Goal: Task Accomplishment & Management: Complete application form

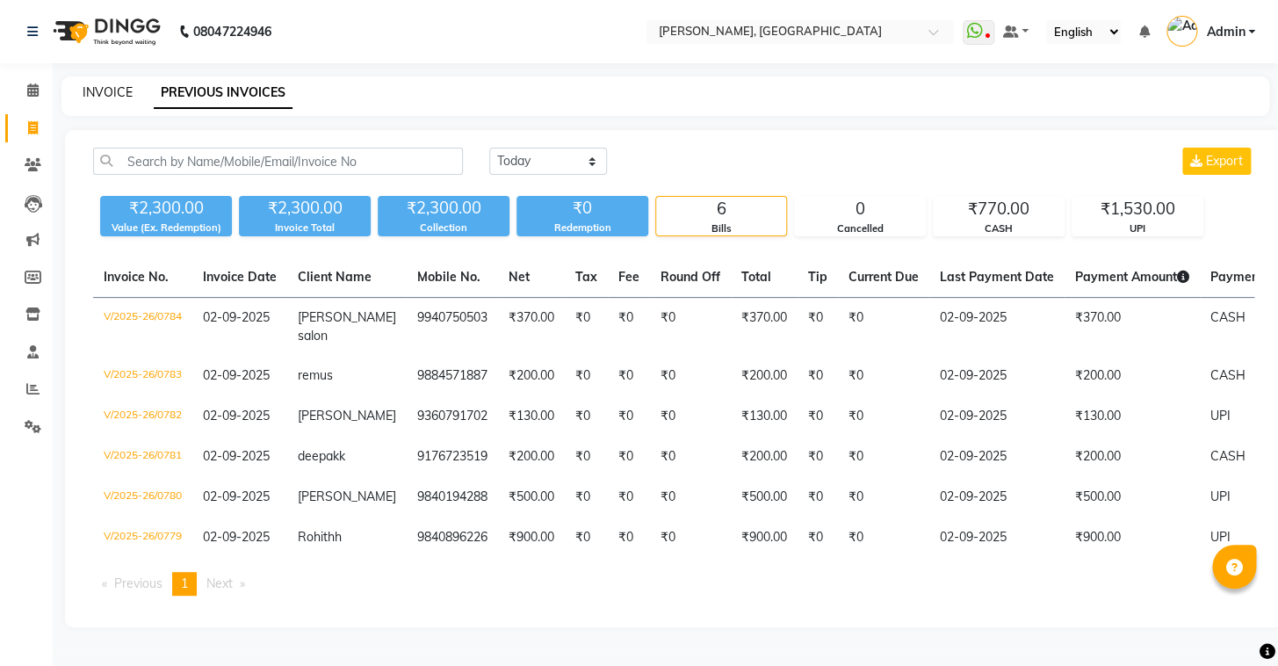
click at [90, 90] on link "INVOICE" at bounding box center [108, 92] width 50 height 16
select select "8667"
select select "service"
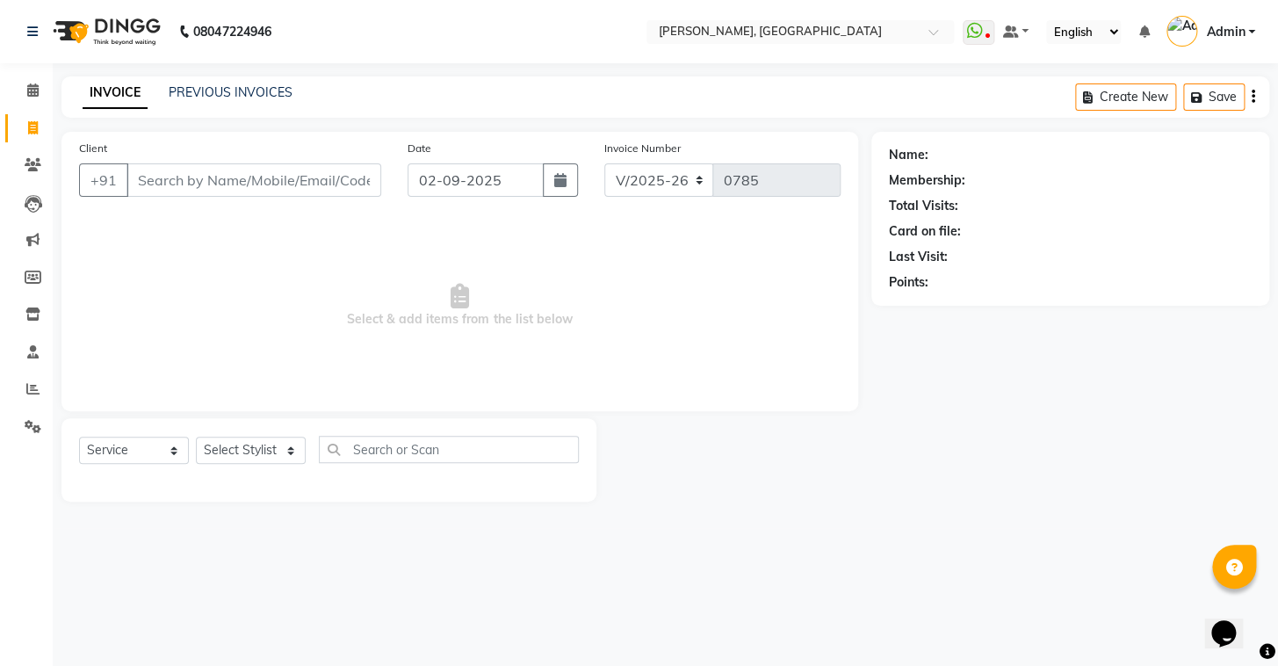
click at [250, 100] on div "PREVIOUS INVOICES" at bounding box center [231, 92] width 124 height 18
click at [250, 93] on link "PREVIOUS INVOICES" at bounding box center [231, 92] width 124 height 16
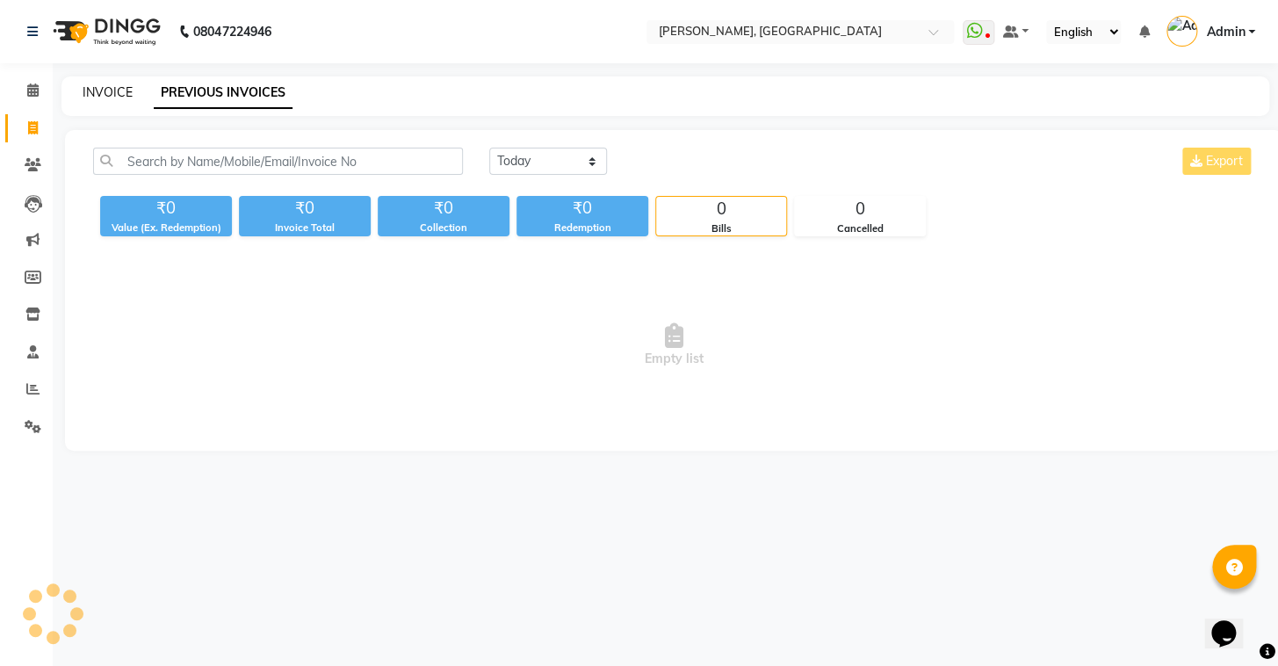
click at [118, 94] on link "INVOICE" at bounding box center [108, 92] width 50 height 16
select select "service"
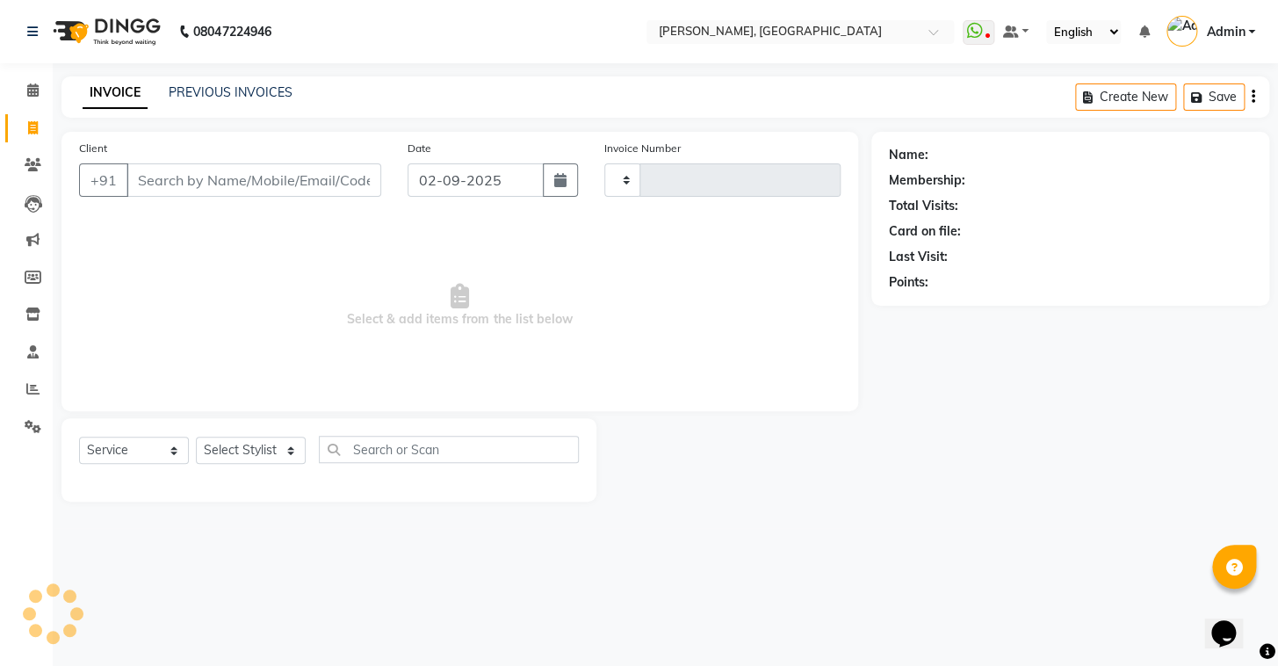
type input "0785"
select select "8667"
click at [228, 92] on link "PREVIOUS INVOICES" at bounding box center [231, 92] width 124 height 16
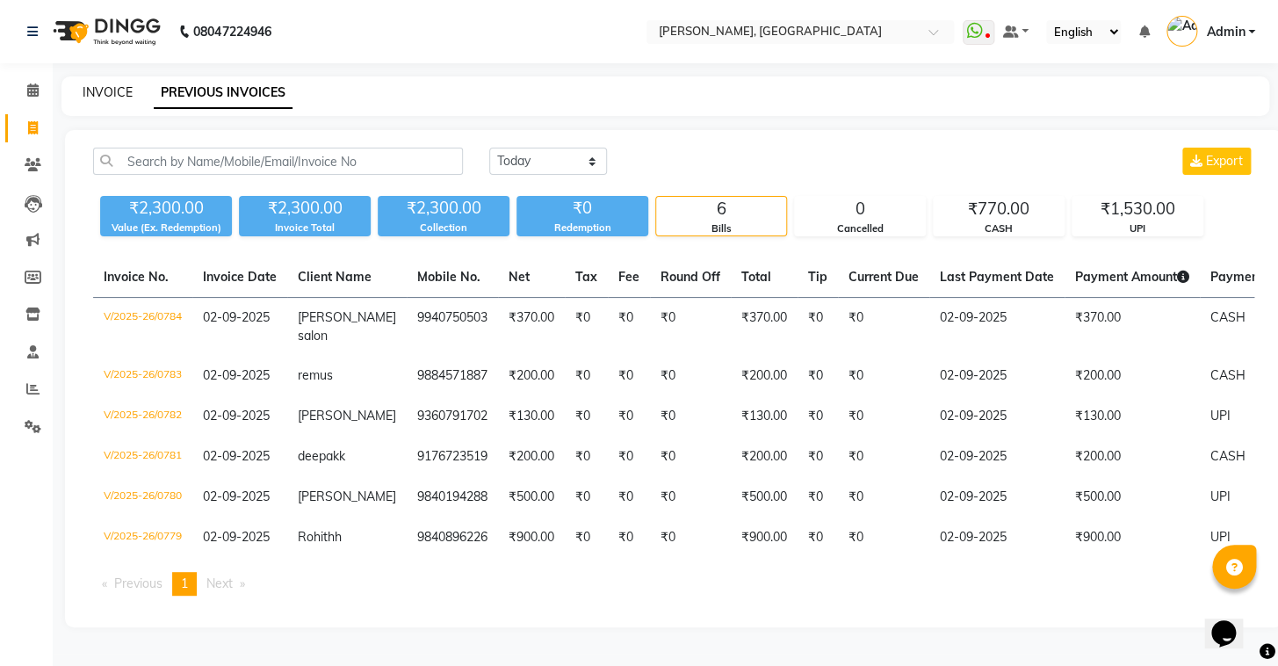
click at [118, 93] on link "INVOICE" at bounding box center [108, 92] width 50 height 16
select select "service"
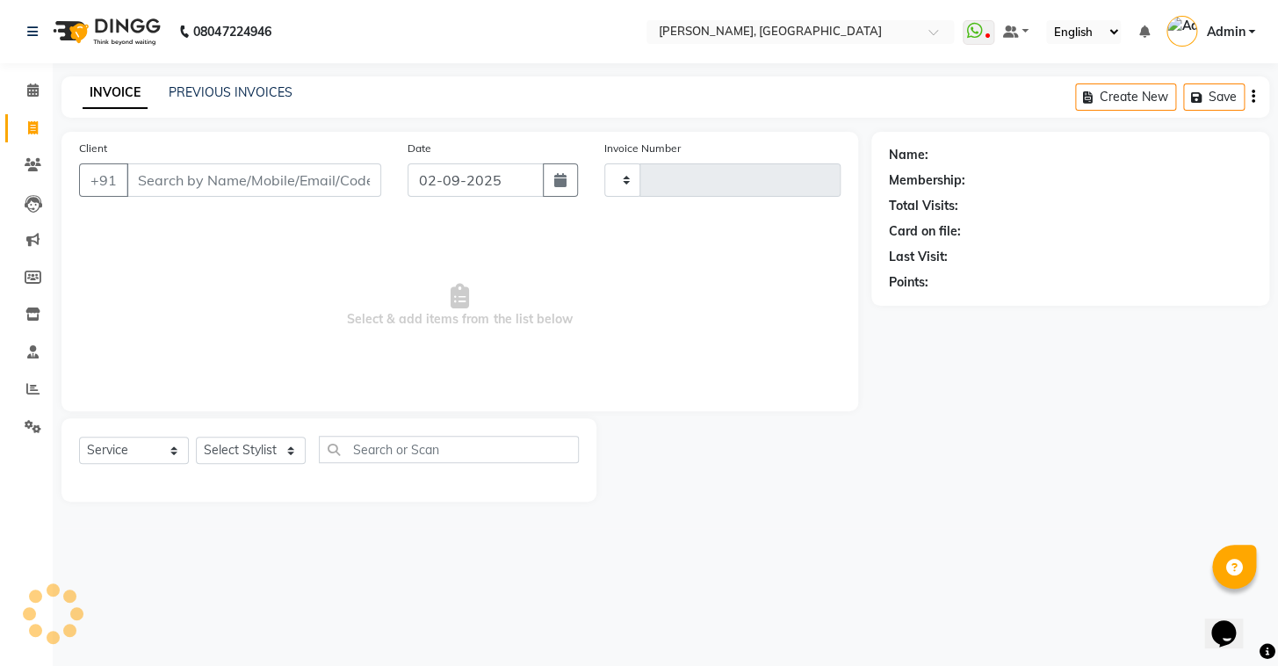
type input "0785"
select select "8667"
click at [193, 94] on link "PREVIOUS INVOICES" at bounding box center [231, 92] width 124 height 16
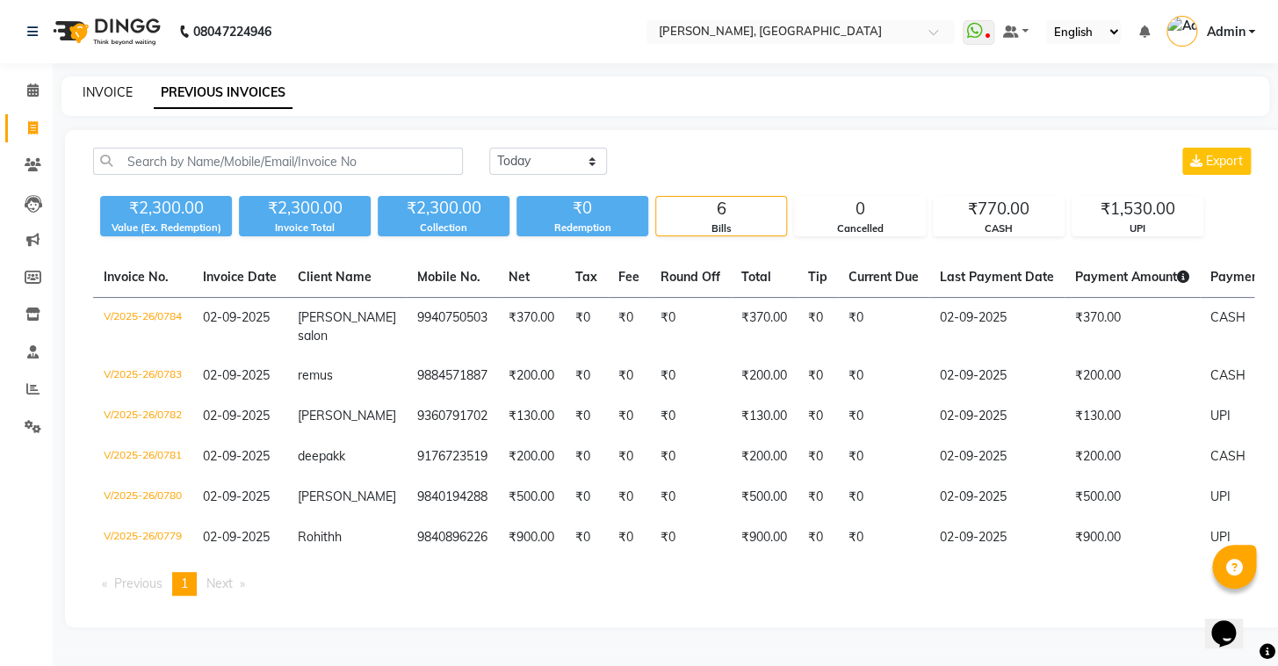
click at [101, 87] on link "INVOICE" at bounding box center [108, 92] width 50 height 16
select select "8667"
select select "service"
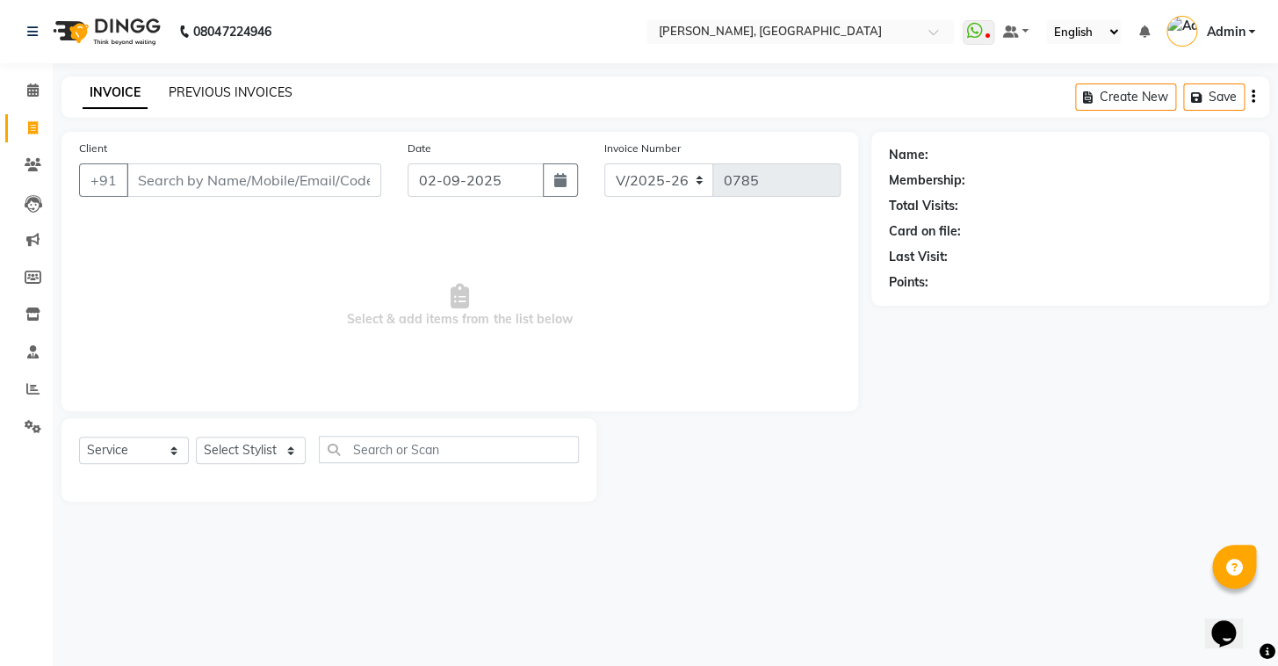
click at [180, 92] on link "PREVIOUS INVOICES" at bounding box center [231, 92] width 124 height 16
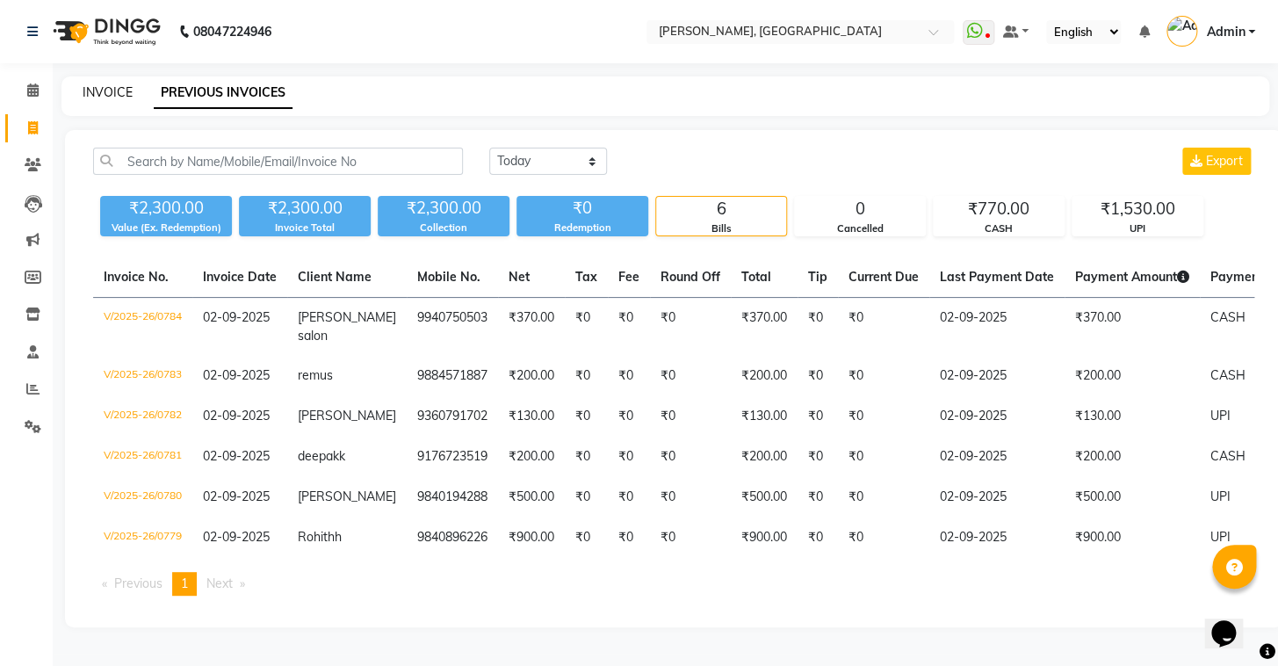
click at [112, 88] on link "INVOICE" at bounding box center [108, 92] width 50 height 16
select select "8667"
select select "service"
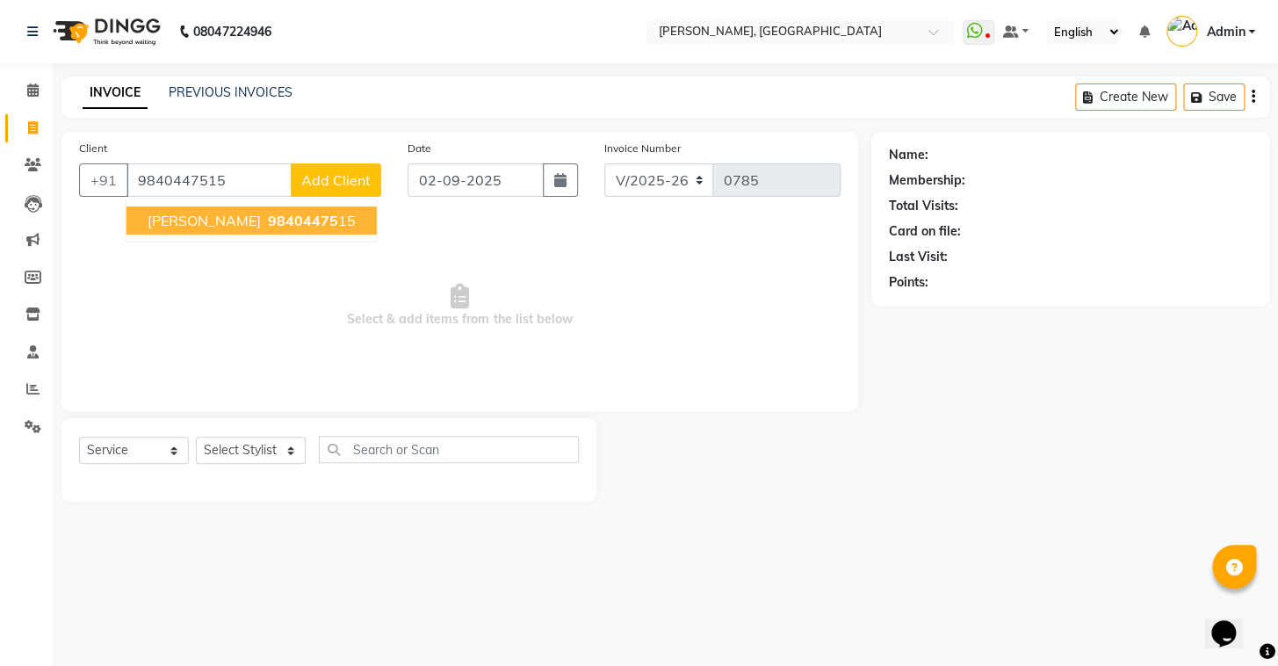
type input "9840447515"
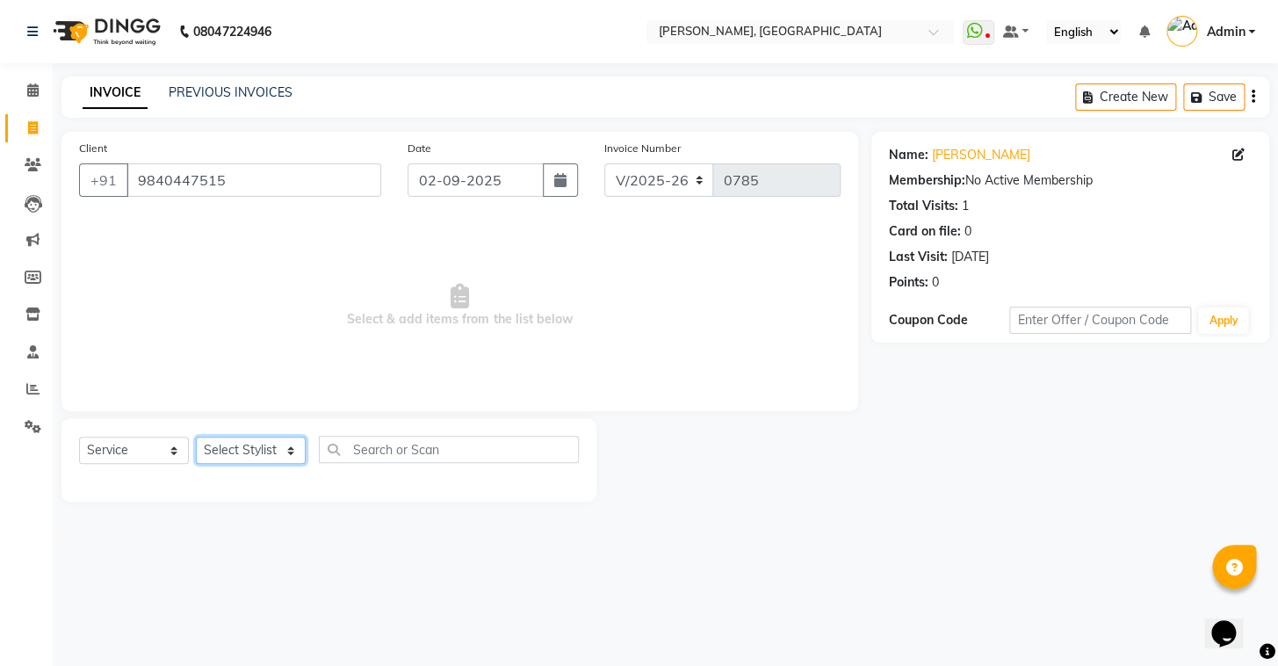
click at [254, 441] on select "Select Stylist Admin AMEER [PERSON_NAME] [PERSON_NAME] [PERSON_NAME]" at bounding box center [251, 450] width 110 height 27
select select "87513"
click at [196, 437] on select "Select Stylist Admin AMEER [PERSON_NAME] [PERSON_NAME] [PERSON_NAME]" at bounding box center [251, 450] width 110 height 27
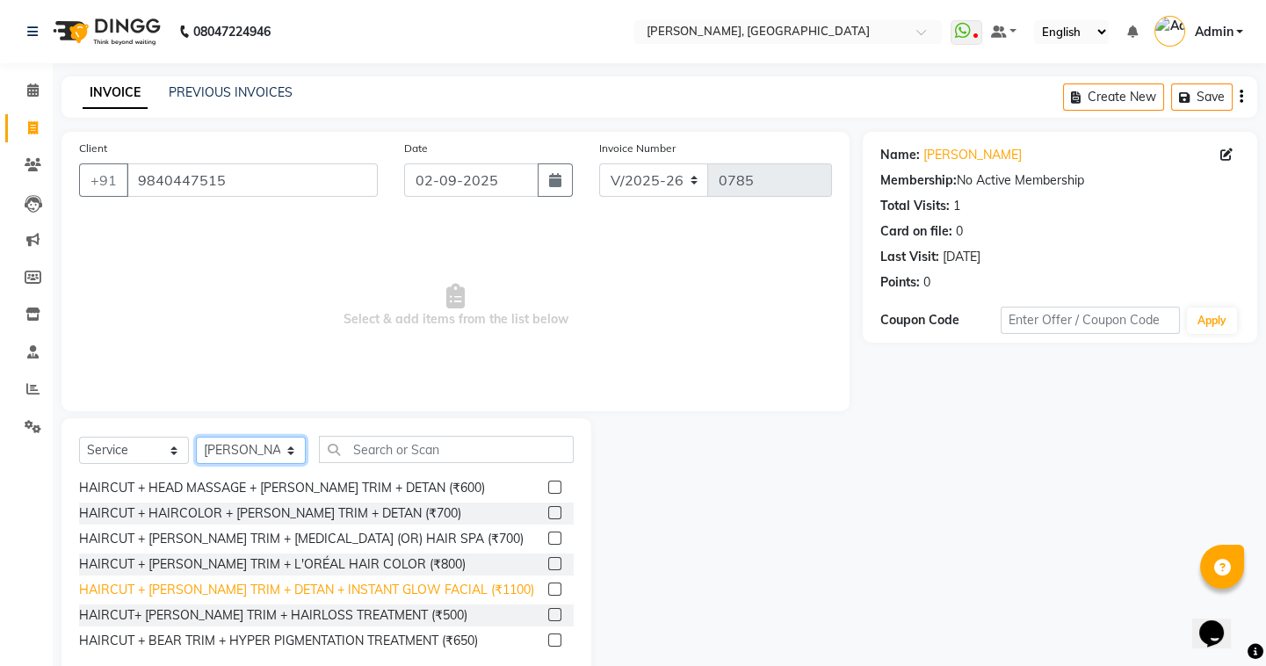
scroll to position [1250, 0]
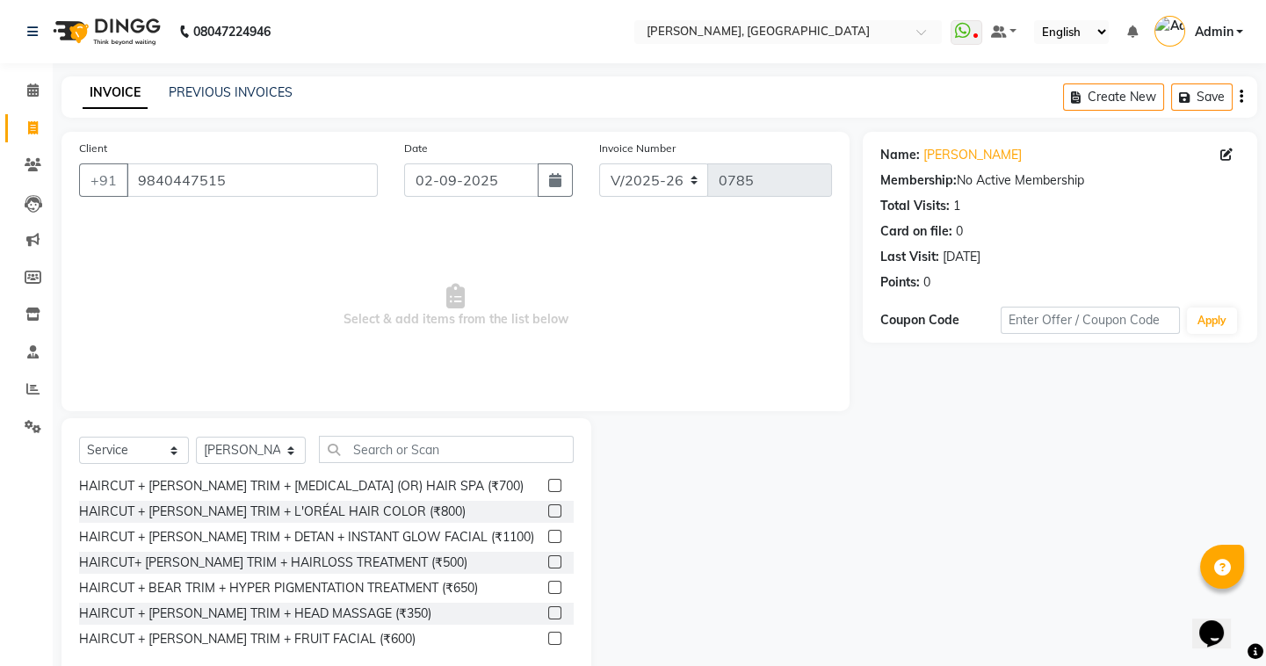
click at [548, 612] on label at bounding box center [554, 612] width 13 height 13
click at [548, 612] on input "checkbox" at bounding box center [553, 613] width 11 height 11
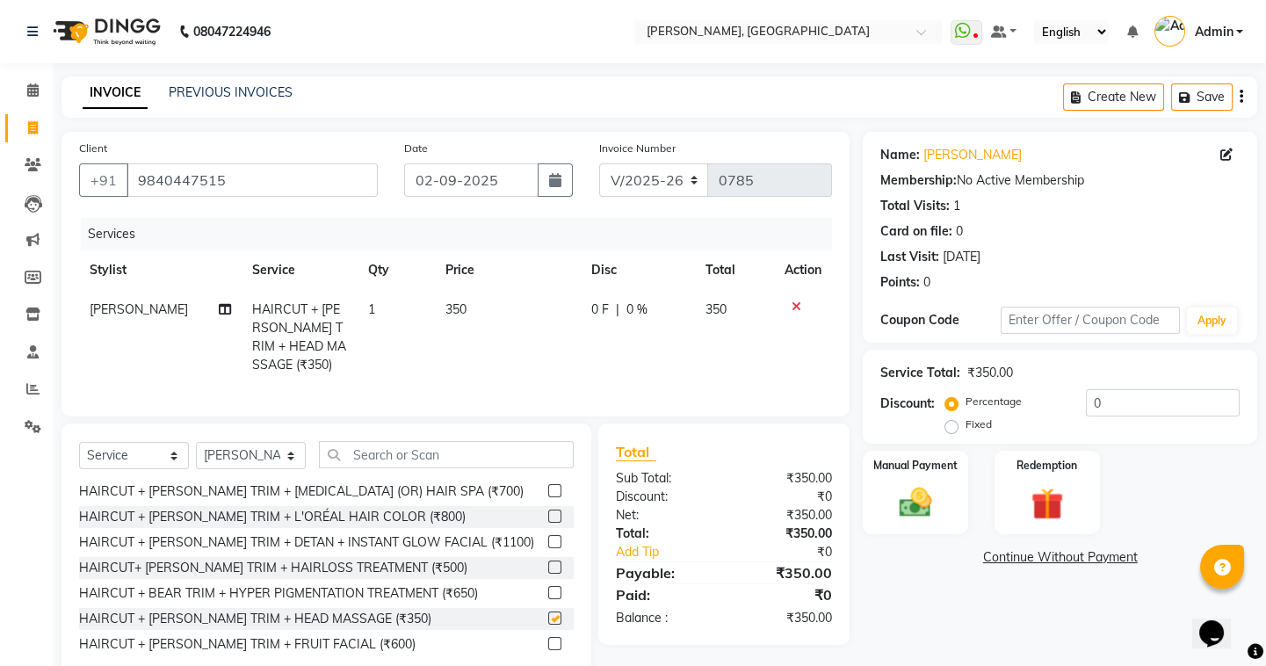
checkbox input "false"
click at [459, 307] on span "350" at bounding box center [455, 309] width 21 height 16
select select "87513"
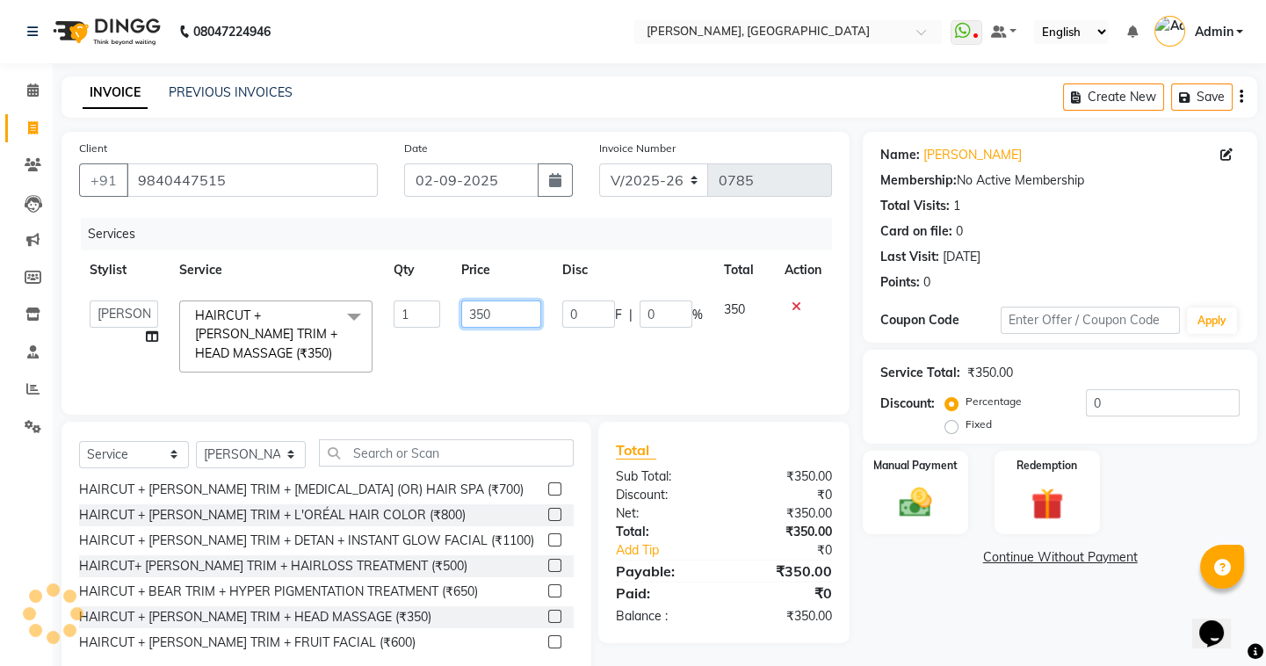
click at [493, 313] on input "350" at bounding box center [501, 313] width 80 height 27
type input "300"
click at [494, 481] on div "Select Service Product Membership Package Voucher Prepaid Gift Card Select Styl…" at bounding box center [326, 459] width 495 height 41
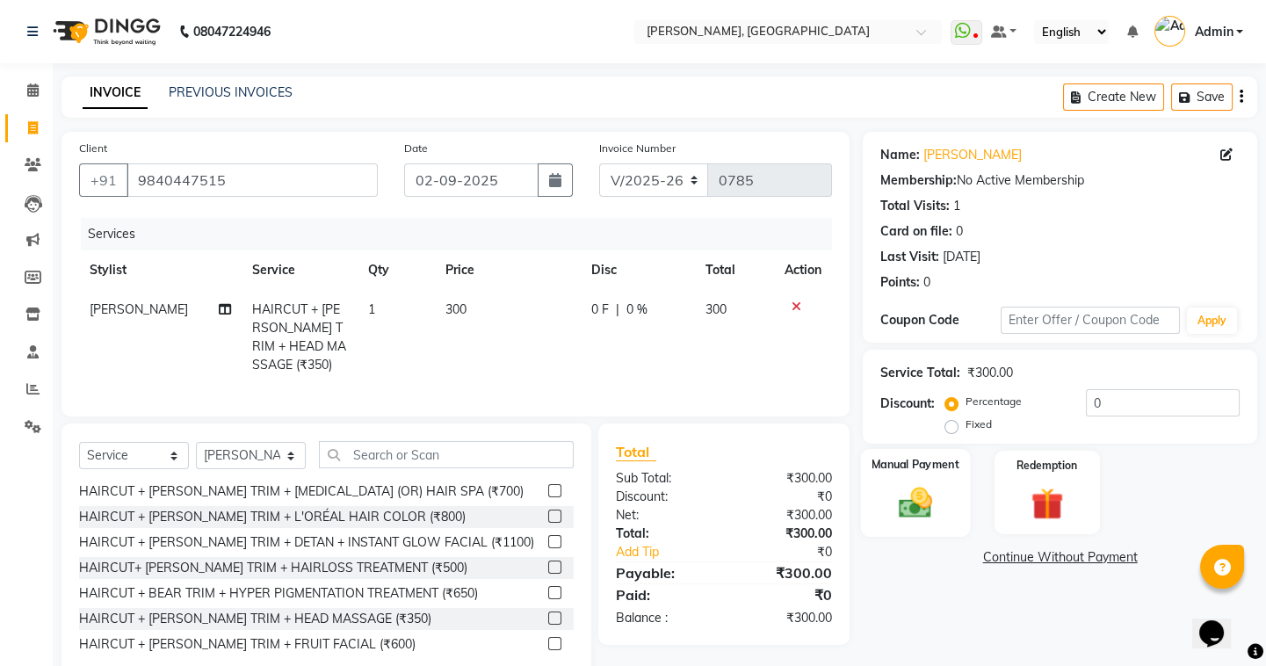
click at [941, 488] on img at bounding box center [915, 502] width 54 height 39
click at [1006, 560] on span "UPI" at bounding box center [1003, 558] width 27 height 20
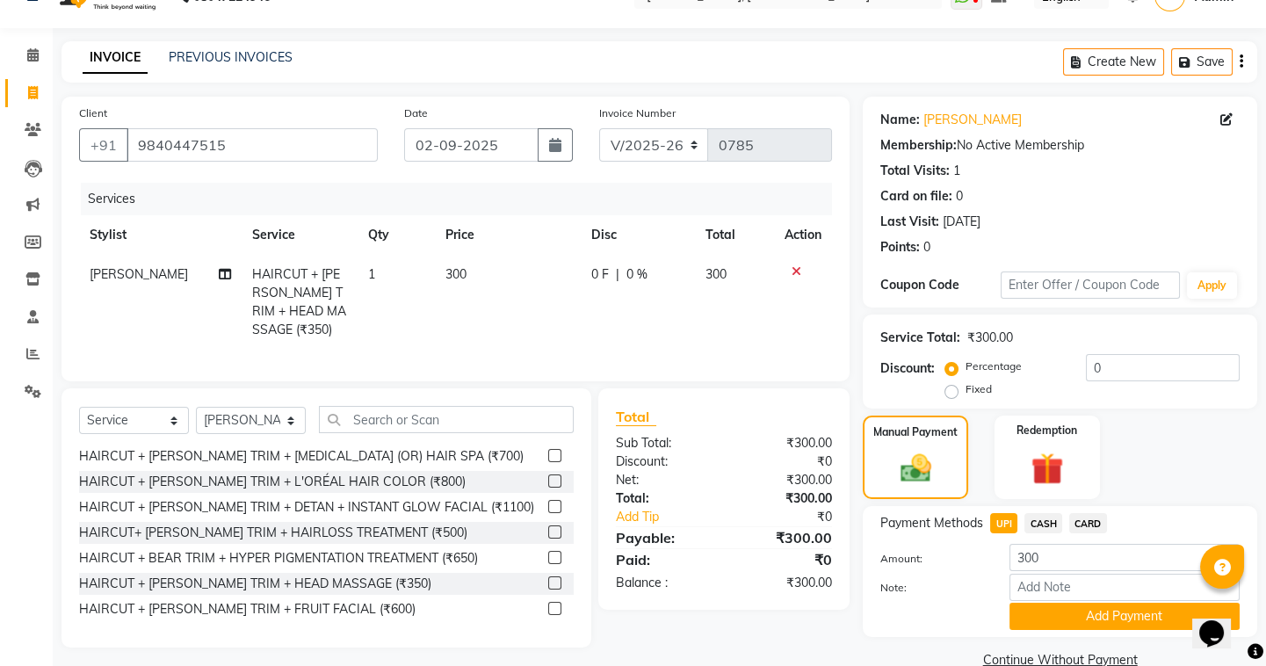
scroll to position [69, 0]
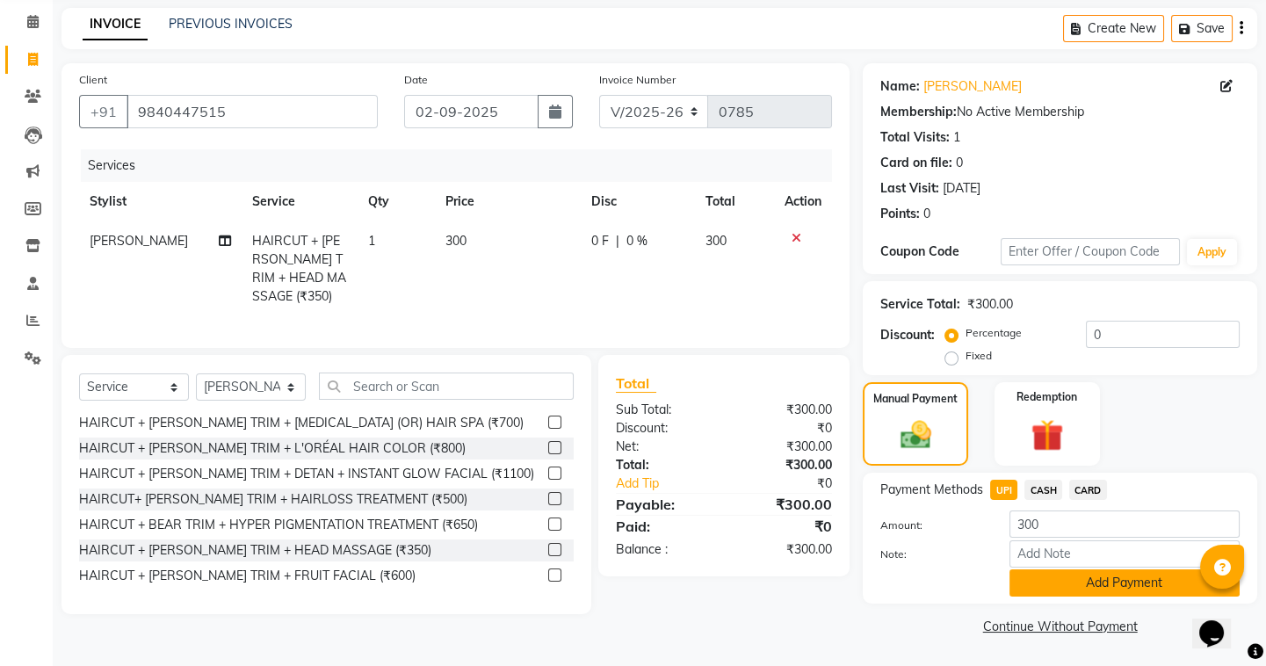
click at [1145, 591] on button "Add Payment" at bounding box center [1124, 582] width 230 height 27
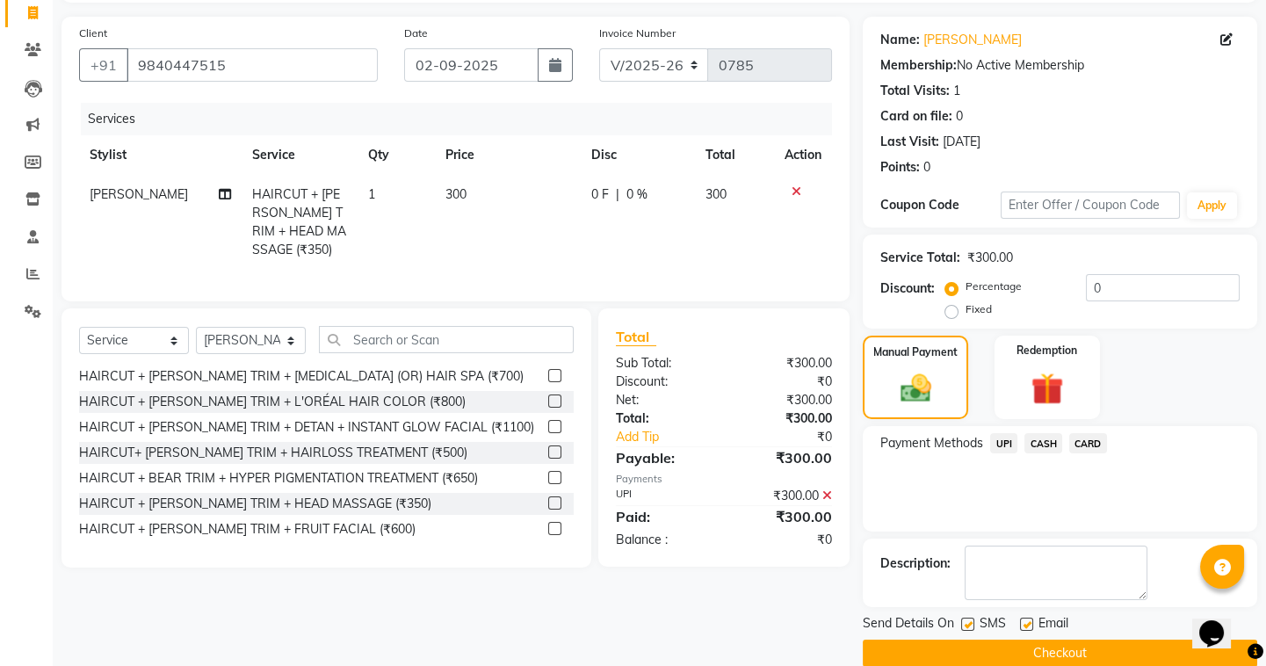
scroll to position [141, 0]
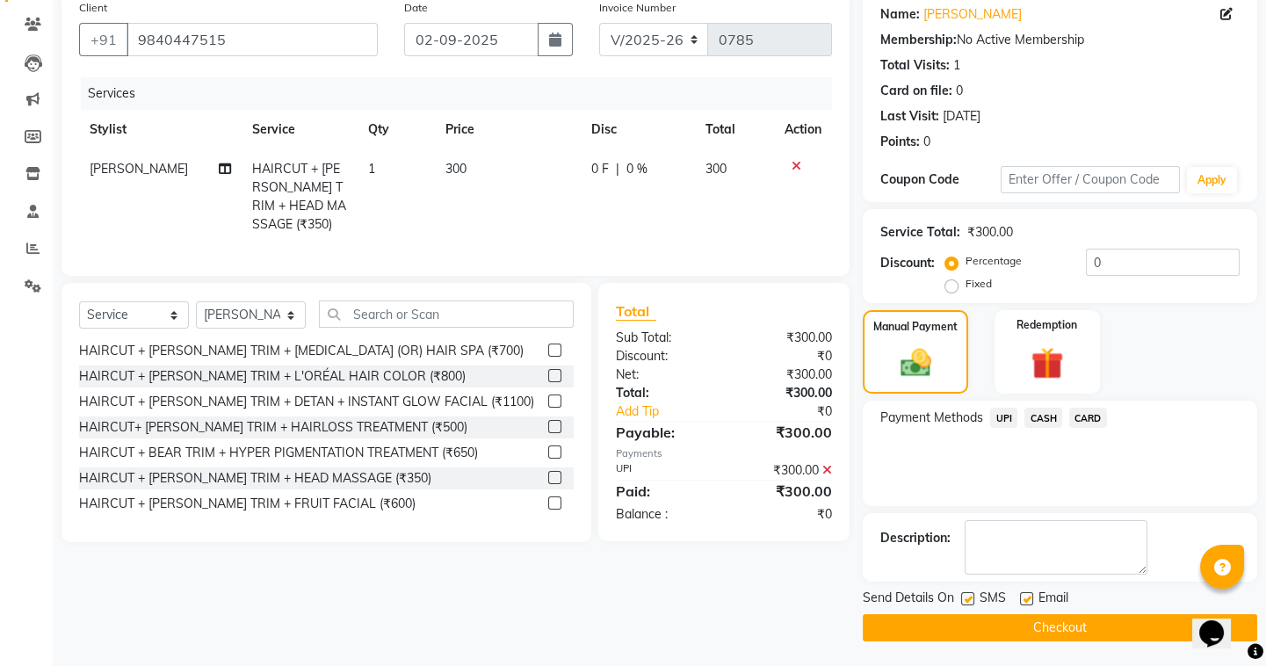
click at [904, 624] on button "Checkout" at bounding box center [1060, 627] width 394 height 27
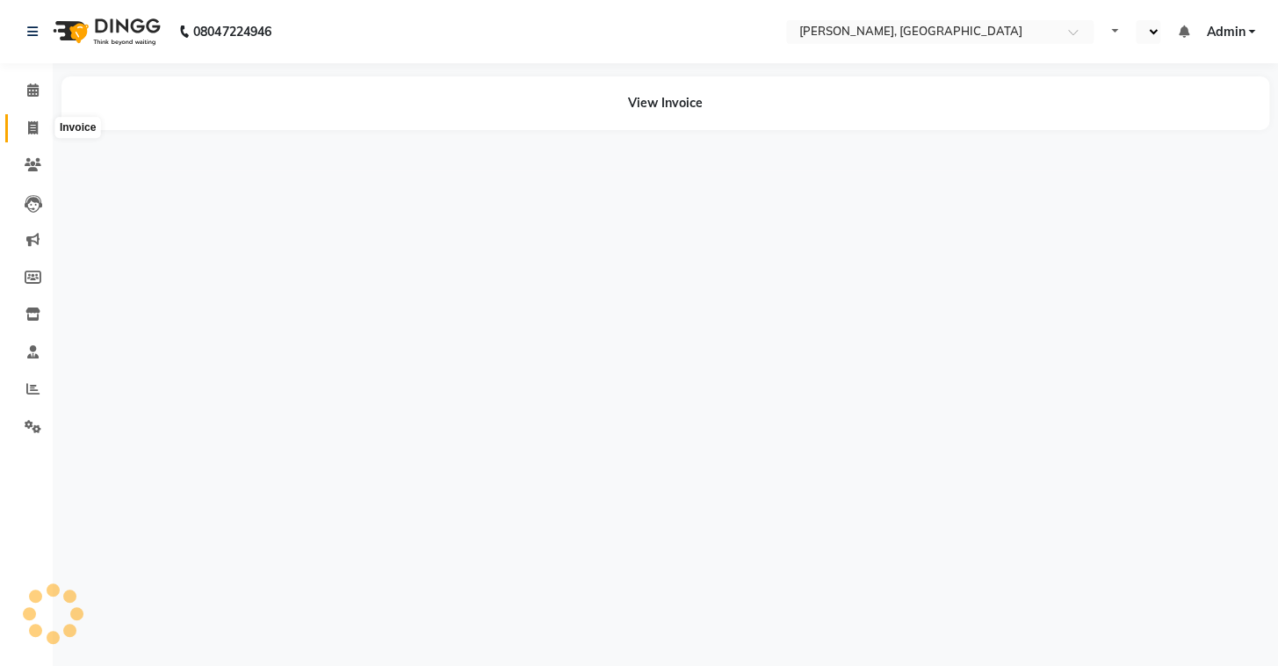
select select "en"
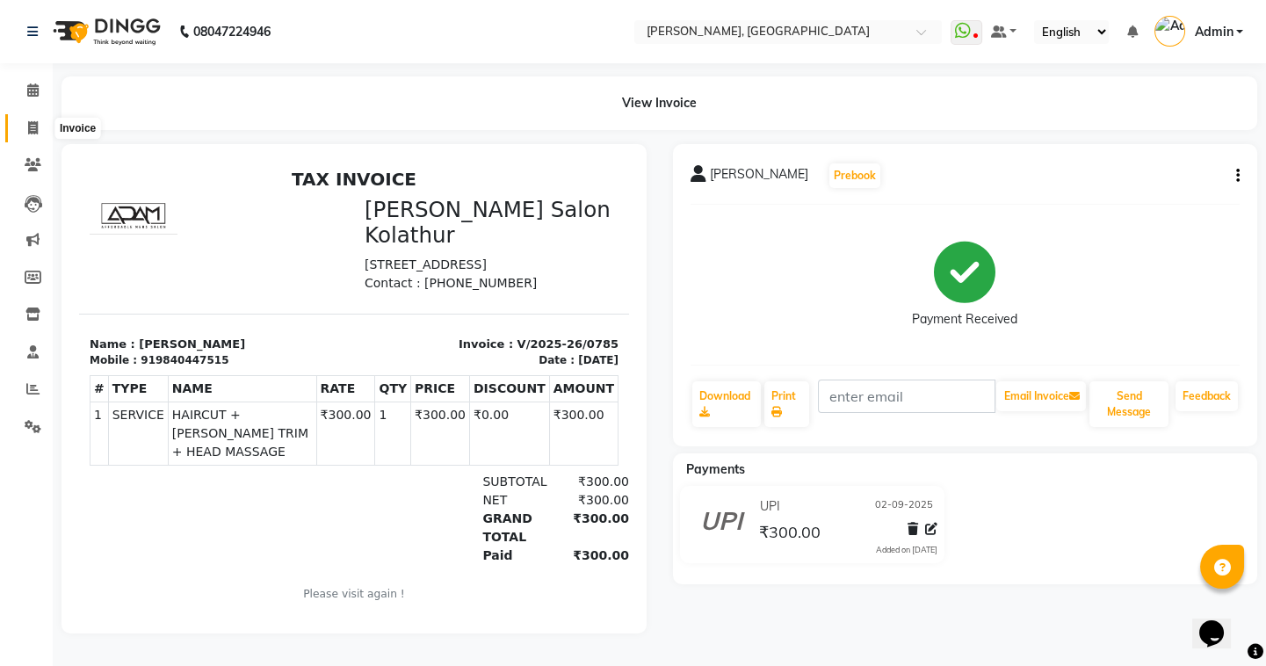
click at [33, 126] on icon at bounding box center [33, 127] width 10 height 13
select select "service"
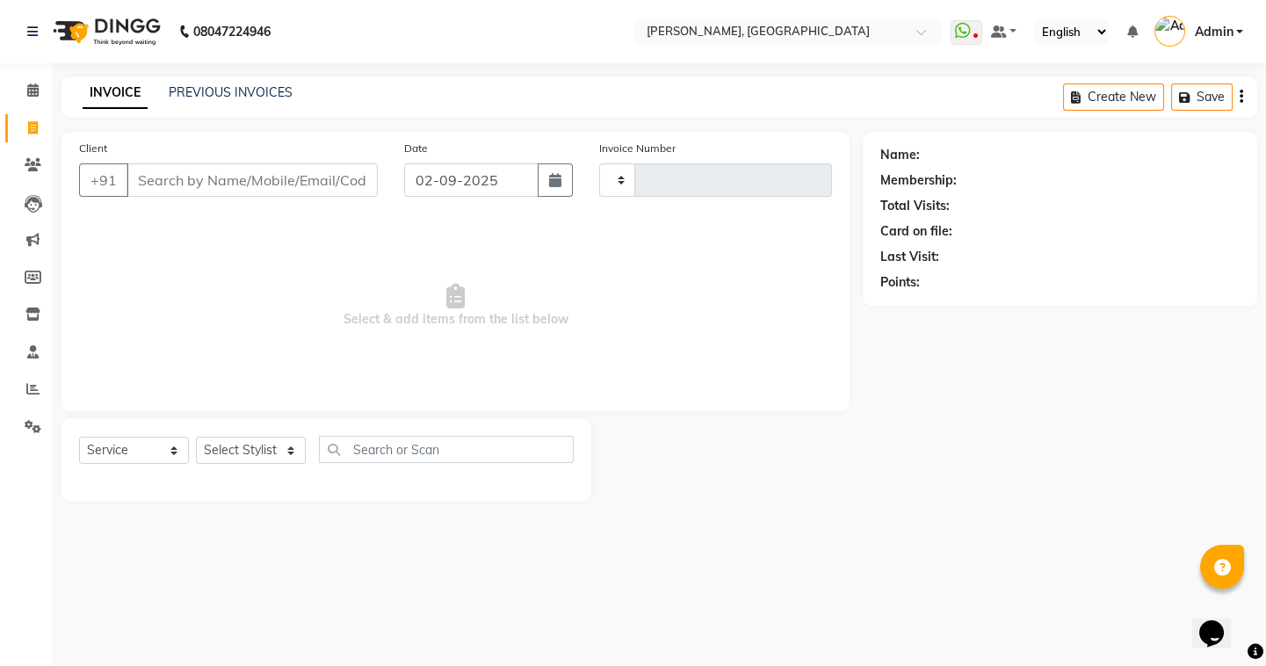
type input "0786"
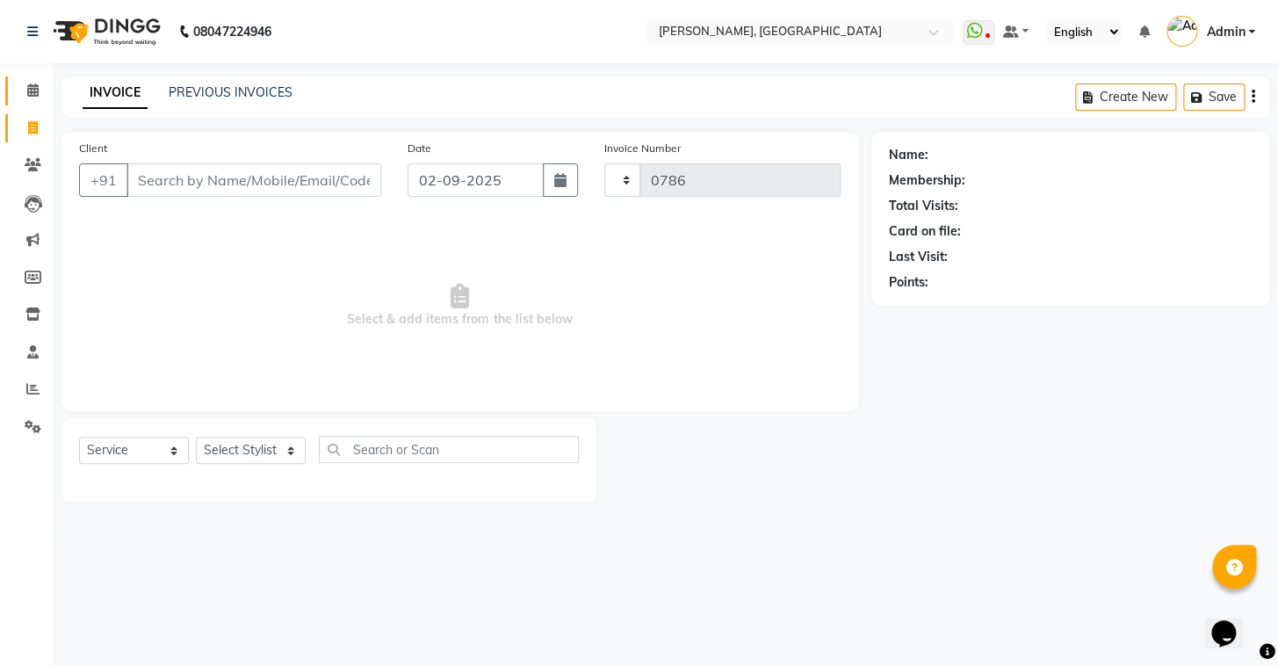
select select "8667"
click at [218, 95] on link "PREVIOUS INVOICES" at bounding box center [231, 92] width 124 height 16
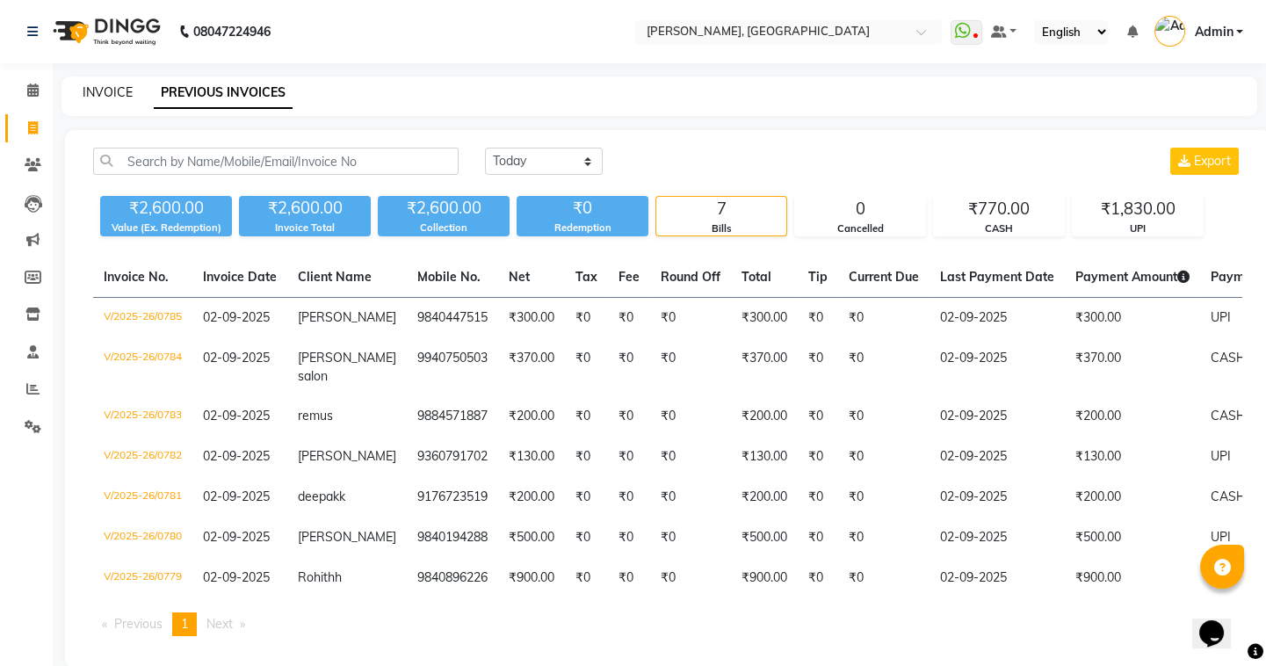
click at [96, 92] on link "INVOICE" at bounding box center [108, 92] width 50 height 16
select select "8667"
select select "service"
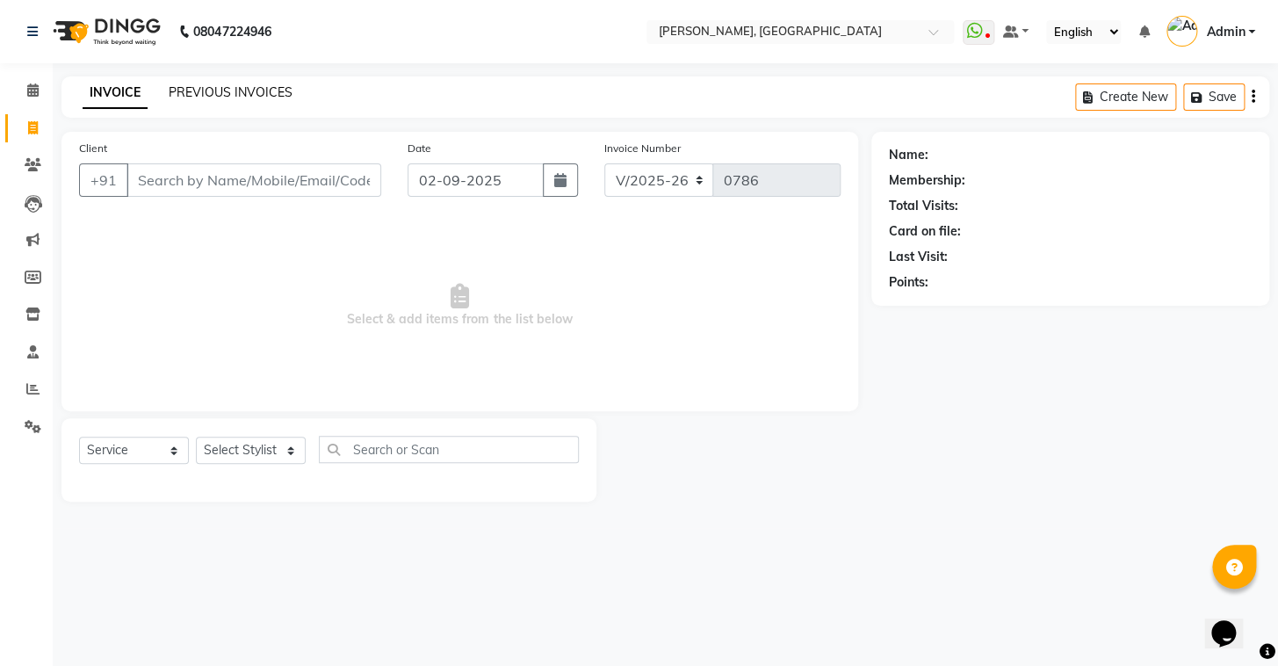
click at [184, 96] on link "PREVIOUS INVOICES" at bounding box center [231, 92] width 124 height 16
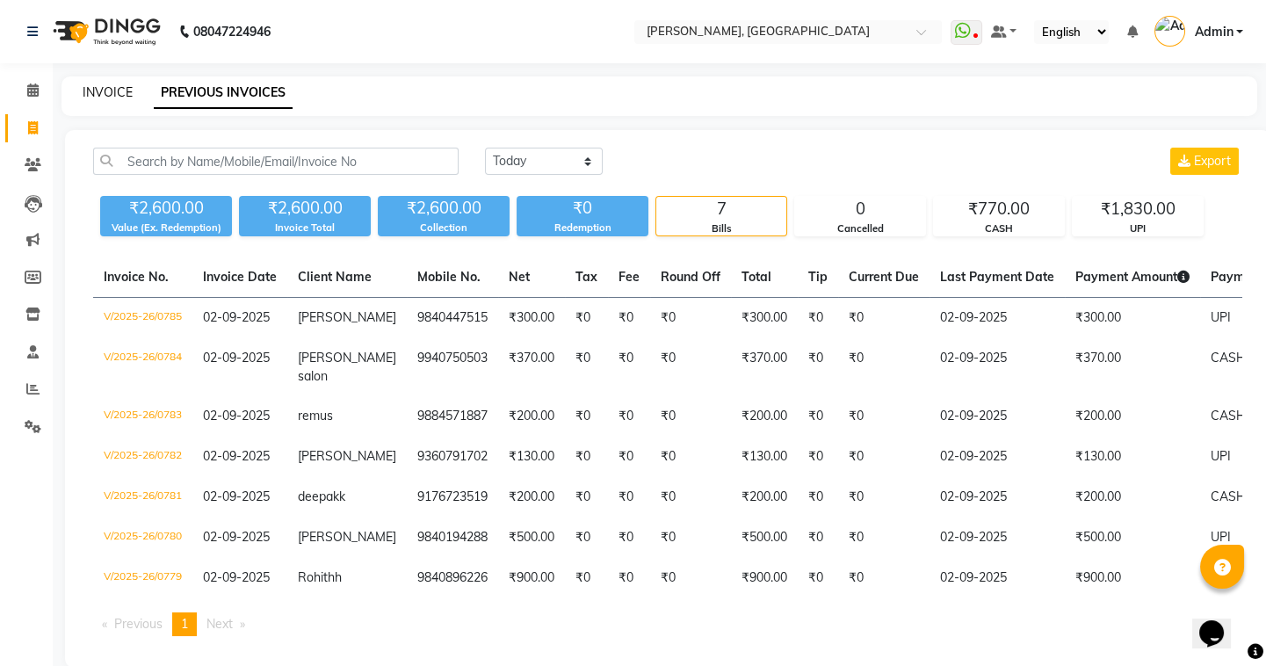
click at [125, 90] on link "INVOICE" at bounding box center [108, 92] width 50 height 16
select select "service"
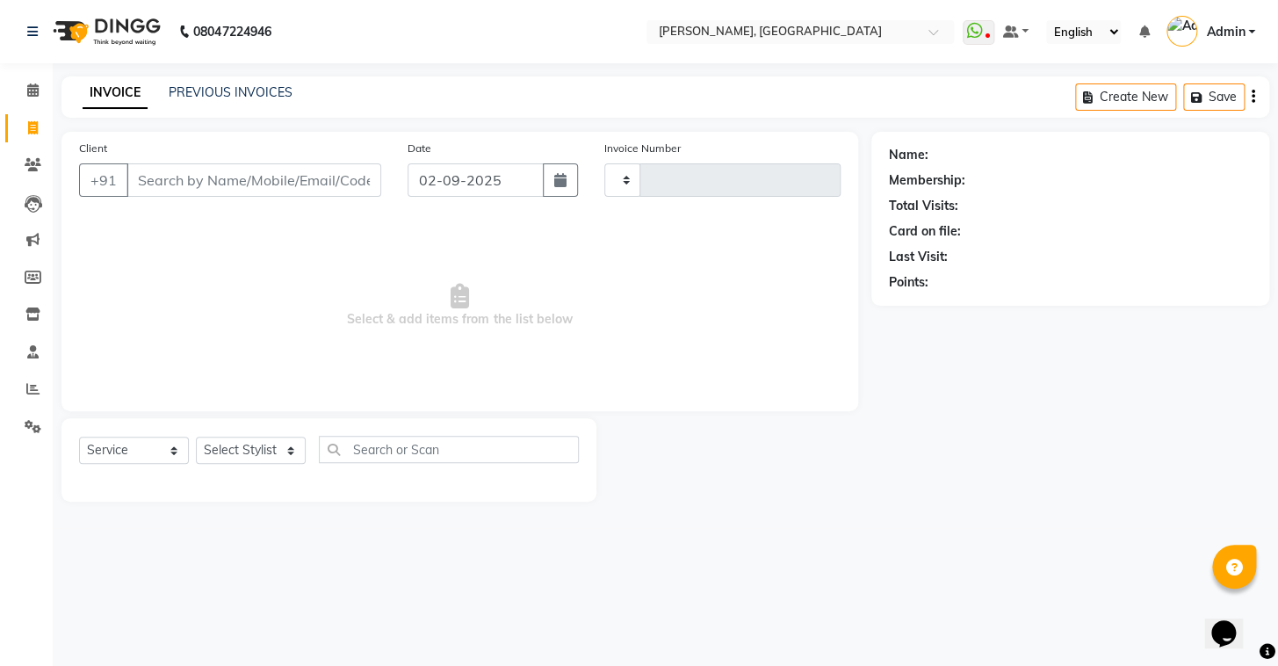
type input "0786"
select select "8667"
type input "9941372228"
click at [316, 180] on span "Add Client" at bounding box center [335, 180] width 69 height 18
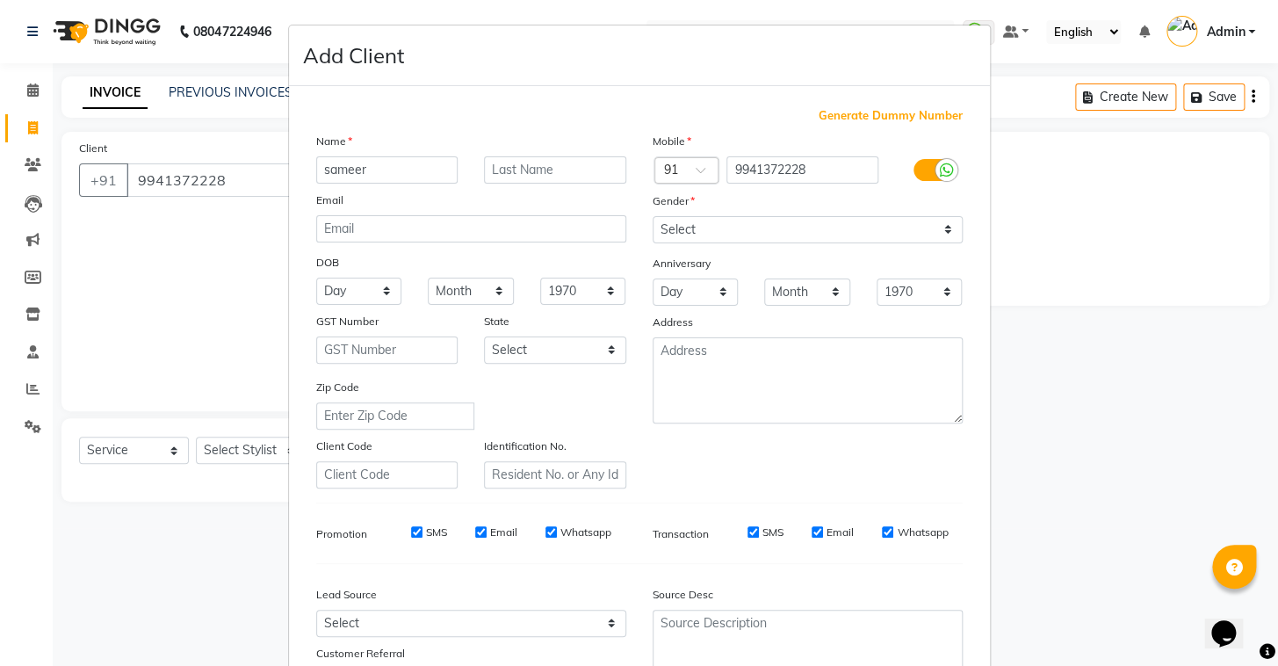
type input "sameer"
click at [749, 228] on select "Select Male Female Other Prefer Not To Say" at bounding box center [808, 229] width 310 height 27
select select "male"
click at [653, 216] on select "Select Male Female Other Prefer Not To Say" at bounding box center [808, 229] width 310 height 27
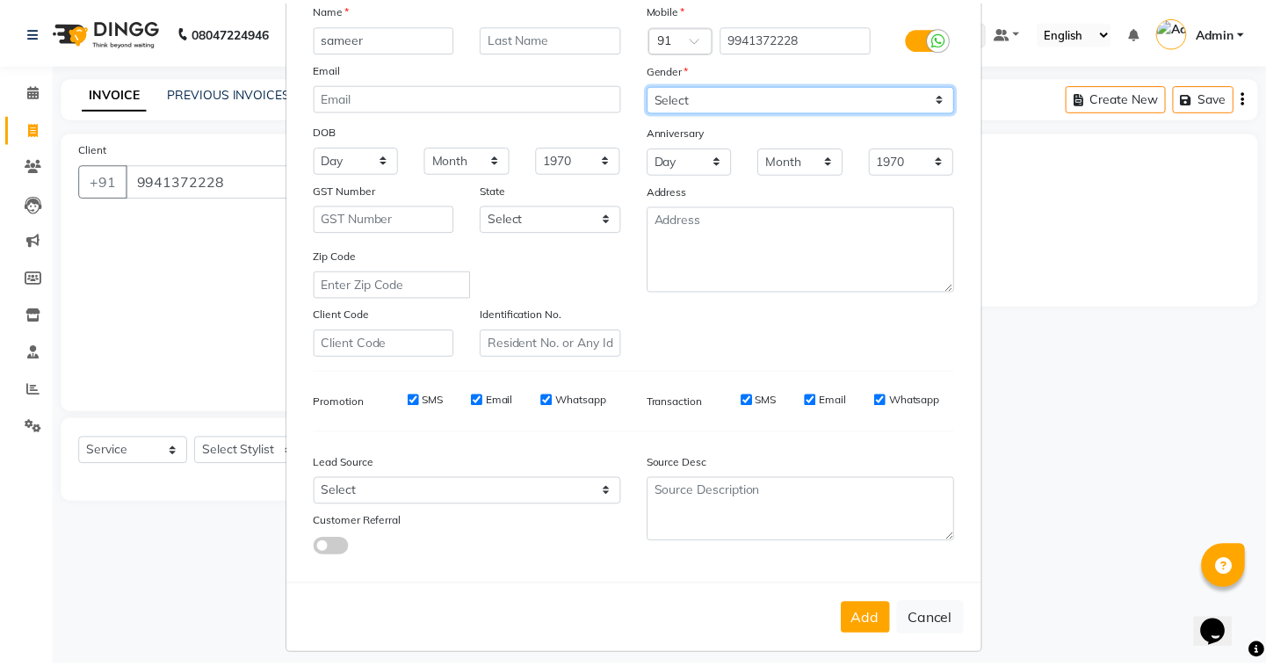
scroll to position [149, 0]
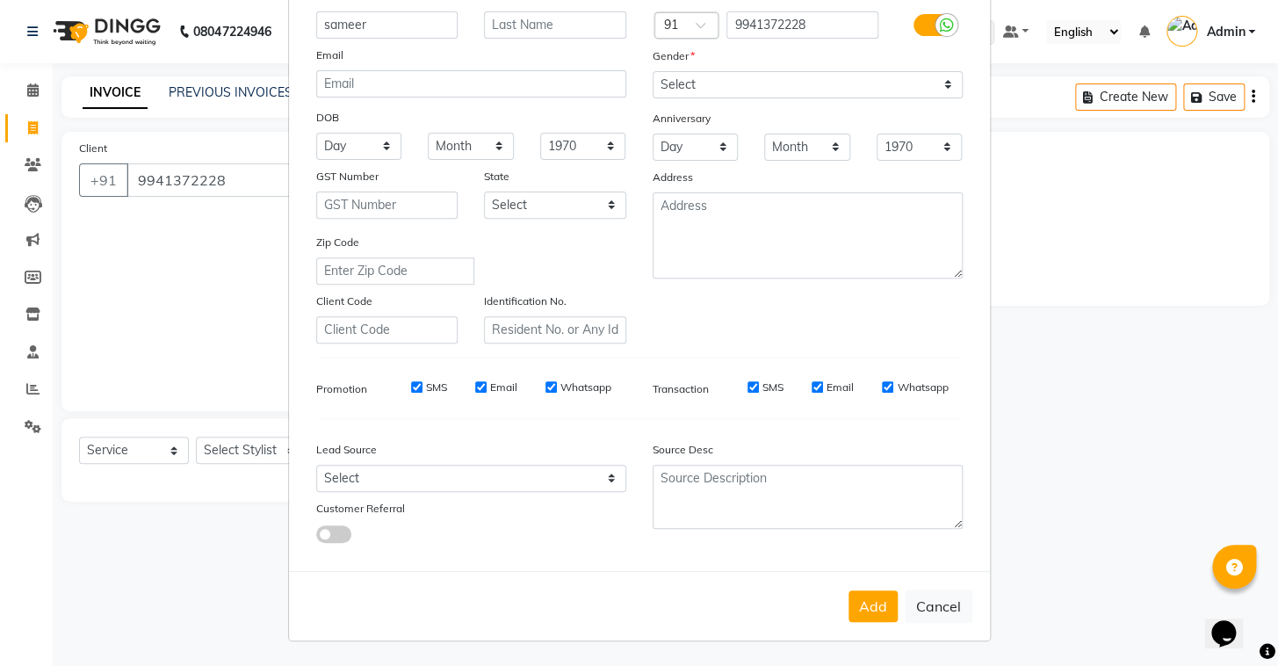
click at [885, 610] on button "Add" at bounding box center [873, 606] width 49 height 32
select select
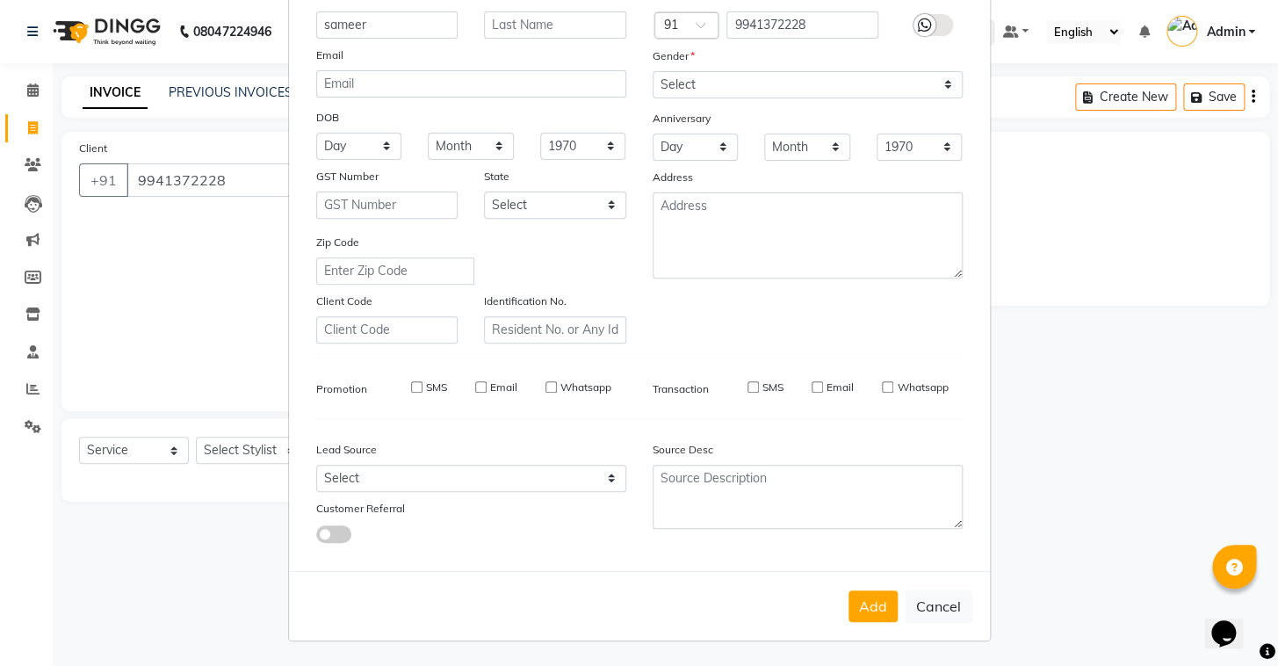
select select
checkbox input "false"
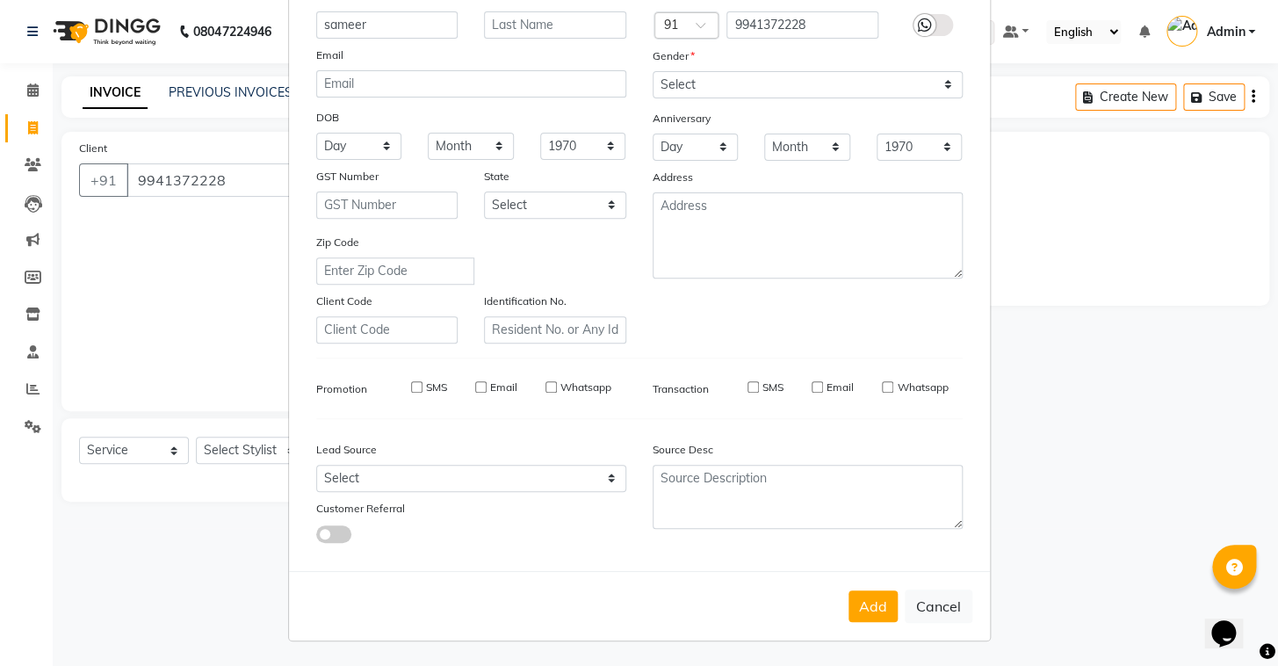
checkbox input "false"
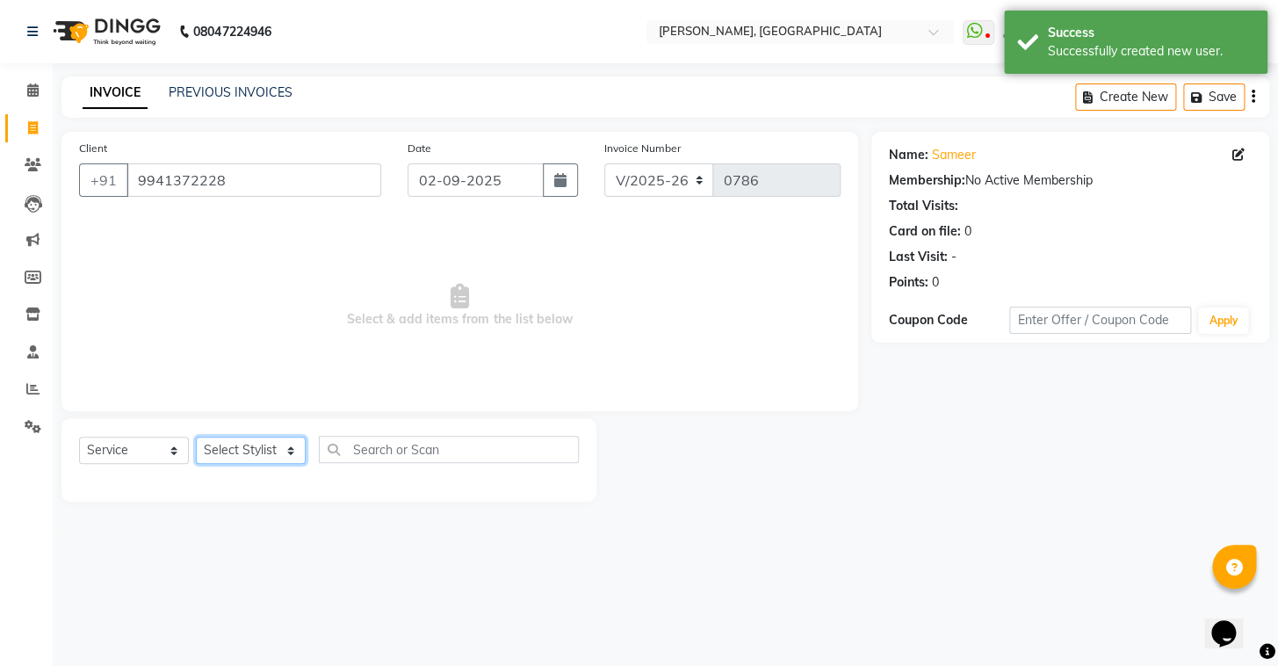
click at [264, 456] on select "Select Stylist Admin AMEER [PERSON_NAME] [PERSON_NAME] [PERSON_NAME]" at bounding box center [251, 450] width 110 height 27
select select "87510"
click at [196, 437] on select "Select Stylist Admin AMEER [PERSON_NAME] [PERSON_NAME] [PERSON_NAME]" at bounding box center [251, 450] width 110 height 27
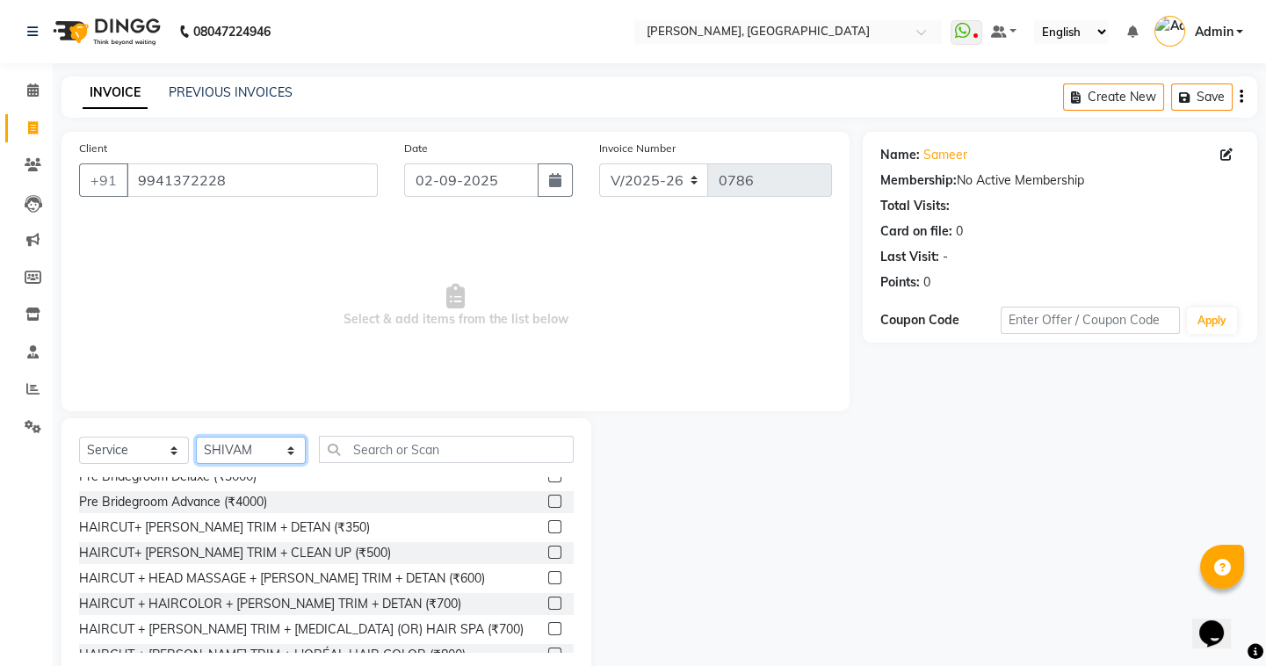
scroll to position [1118, 0]
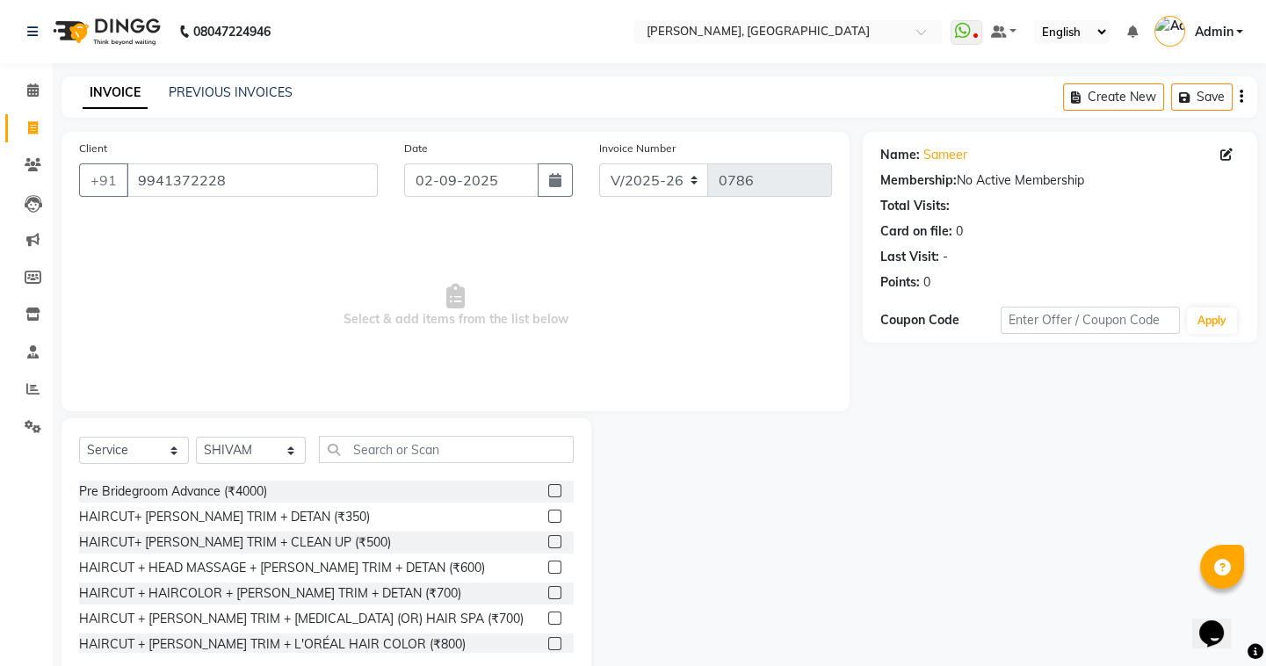
click at [548, 564] on label at bounding box center [554, 567] width 13 height 13
click at [548, 564] on input "checkbox" at bounding box center [553, 567] width 11 height 11
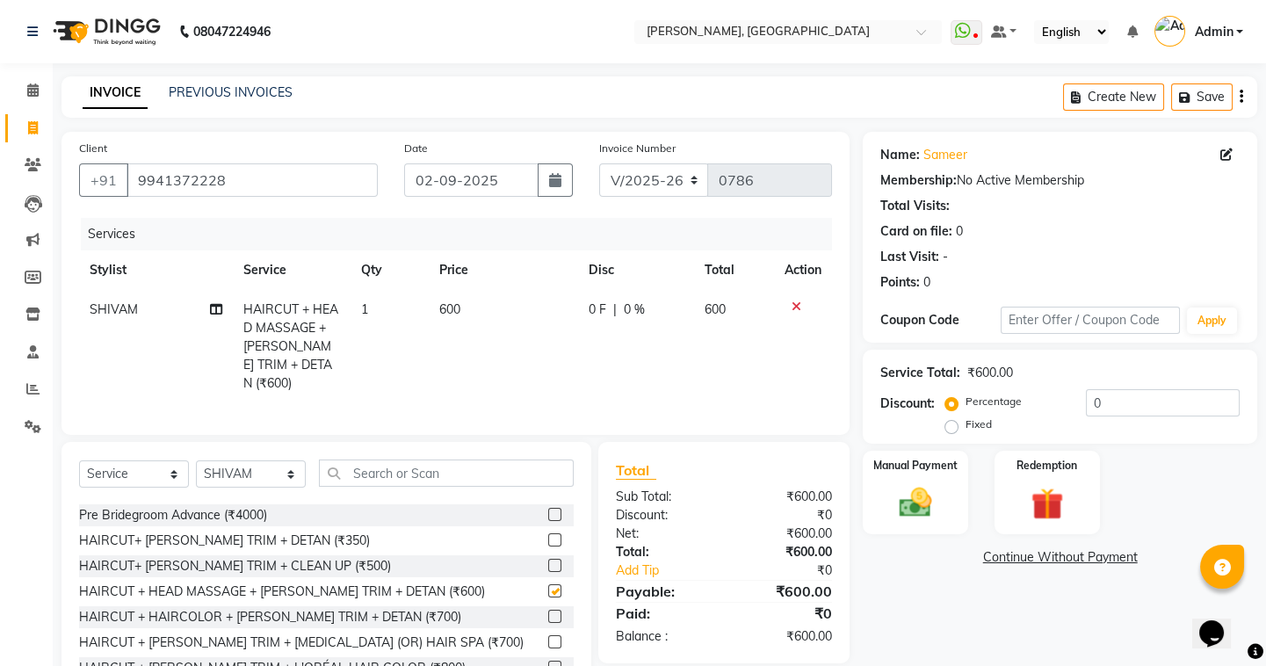
checkbox input "false"
click at [922, 497] on img at bounding box center [915, 502] width 54 height 39
click at [1037, 558] on span "CASH" at bounding box center [1043, 558] width 38 height 20
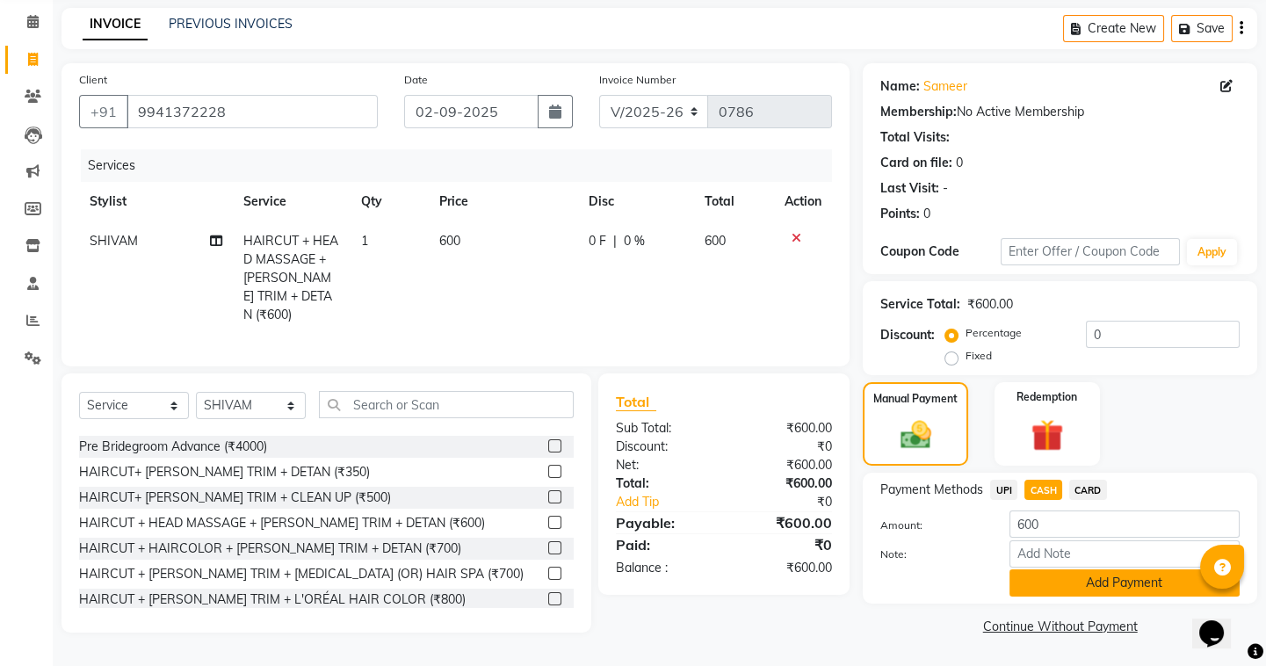
click at [1042, 577] on button "Add Payment" at bounding box center [1124, 582] width 230 height 27
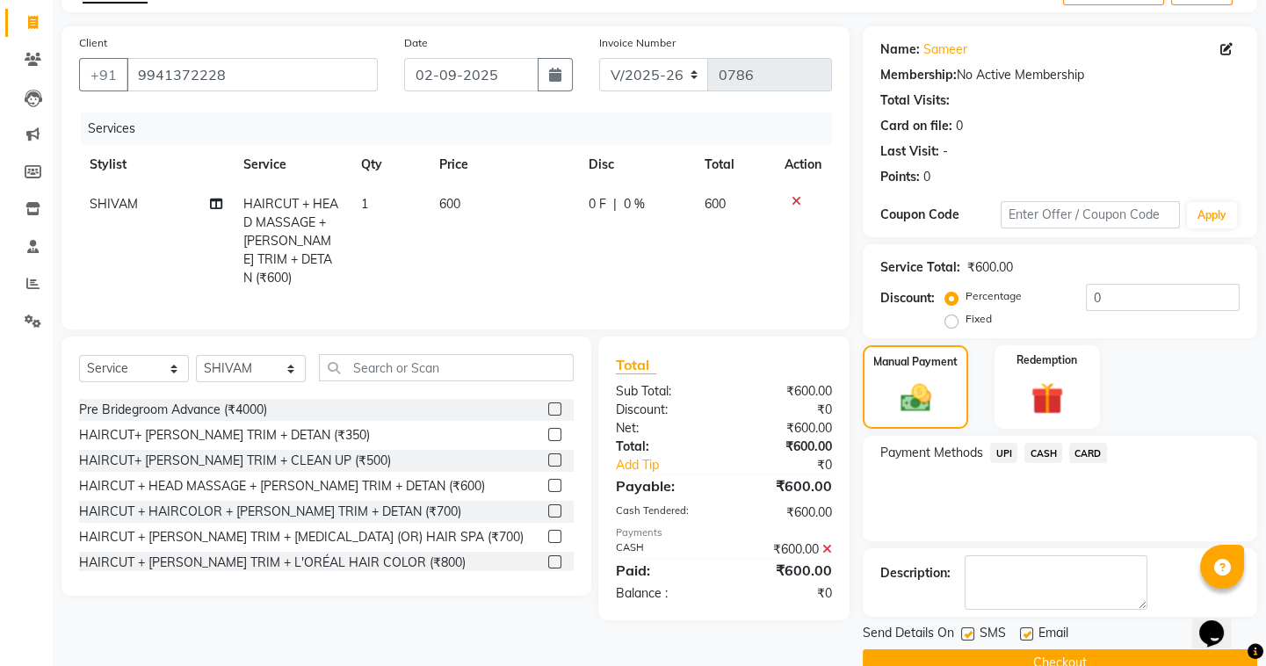
scroll to position [141, 0]
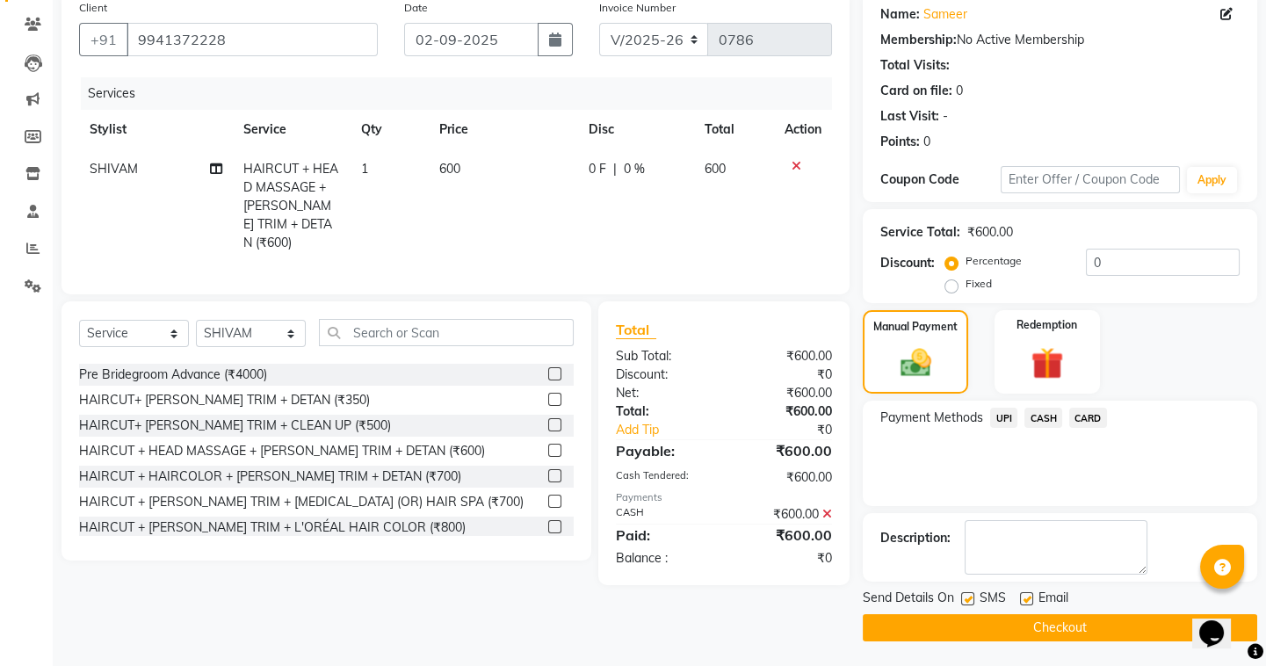
click at [1019, 631] on button "Checkout" at bounding box center [1060, 627] width 394 height 27
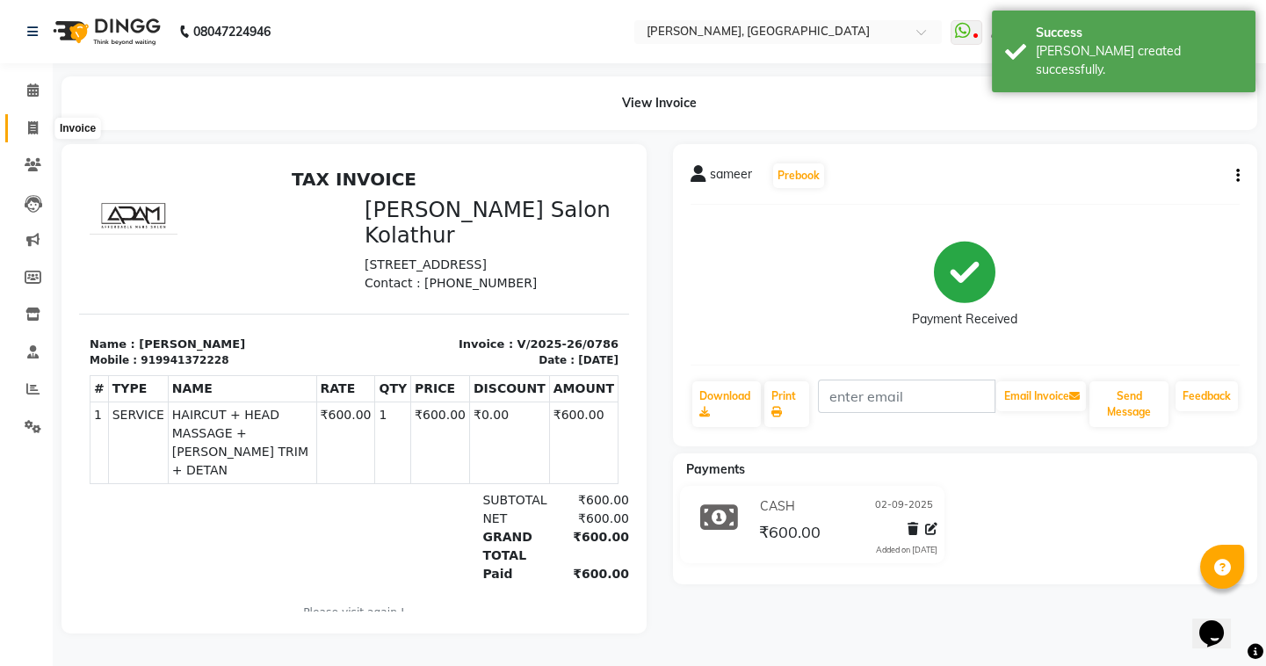
click at [34, 122] on icon at bounding box center [33, 127] width 10 height 13
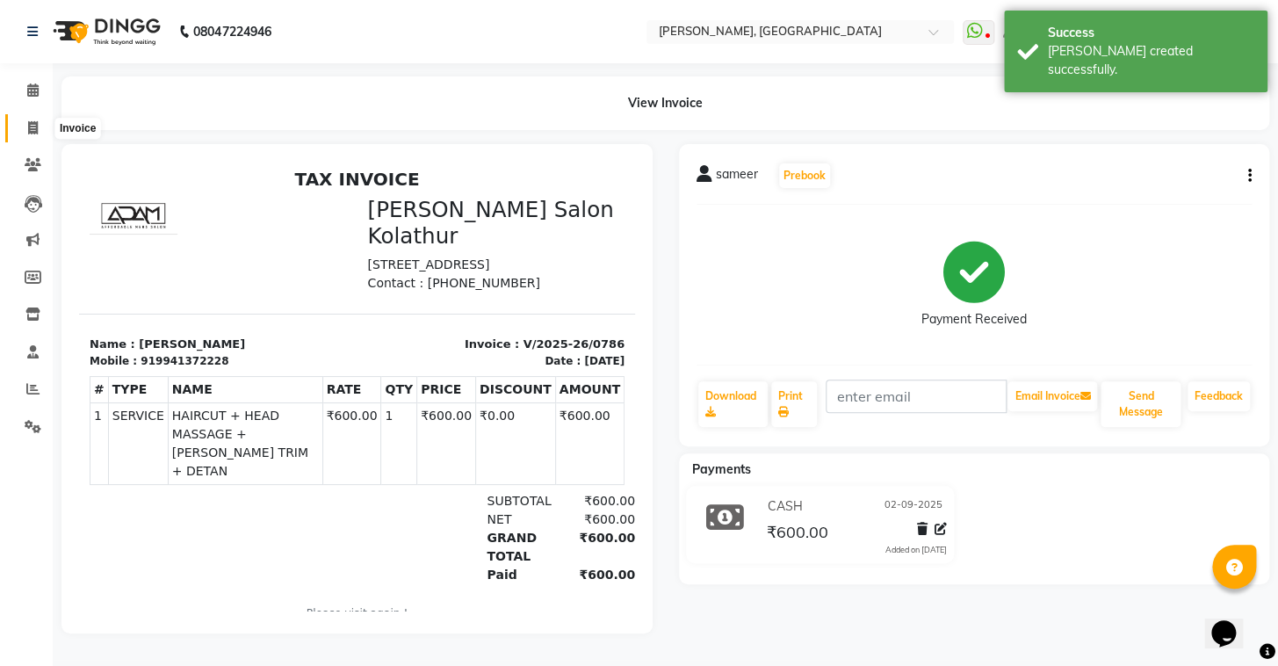
select select "8667"
select select "service"
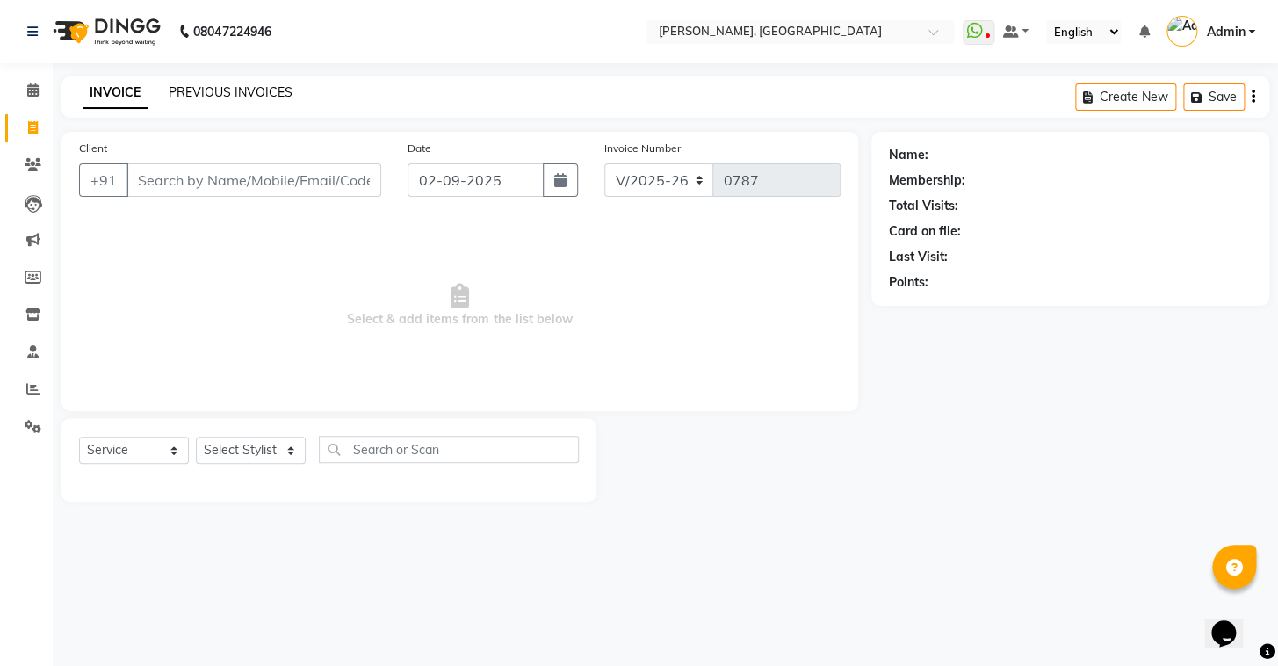
click at [193, 95] on link "PREVIOUS INVOICES" at bounding box center [231, 92] width 124 height 16
